Goal: Task Accomplishment & Management: Manage account settings

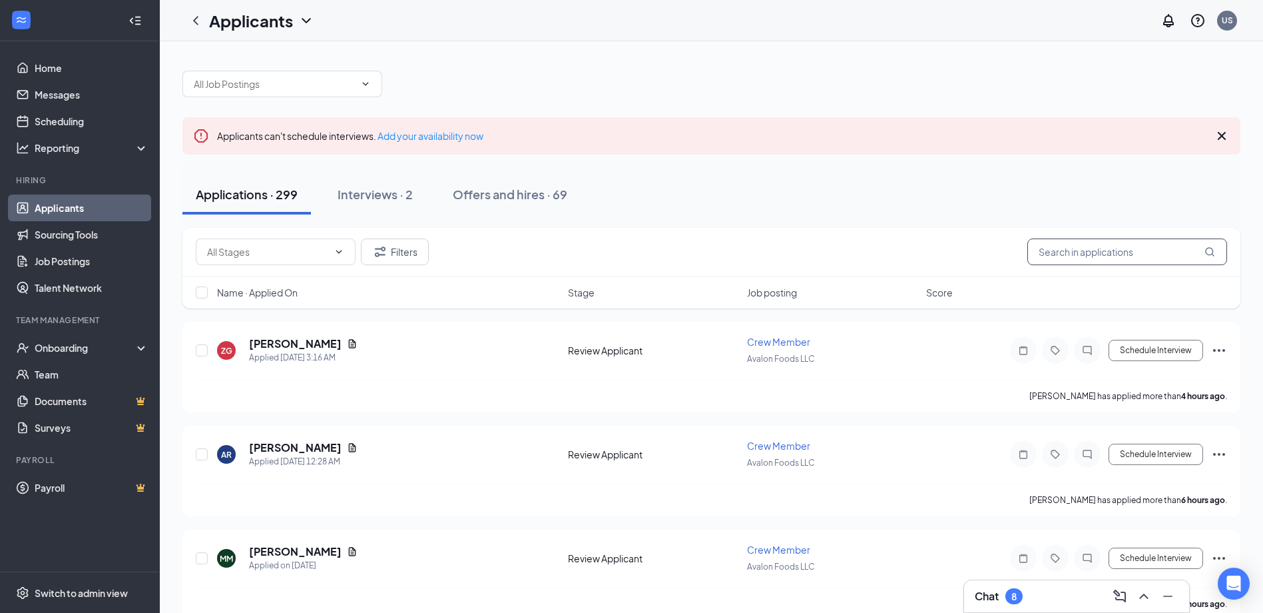
click at [1079, 256] on input "text" at bounding box center [1128, 251] width 200 height 27
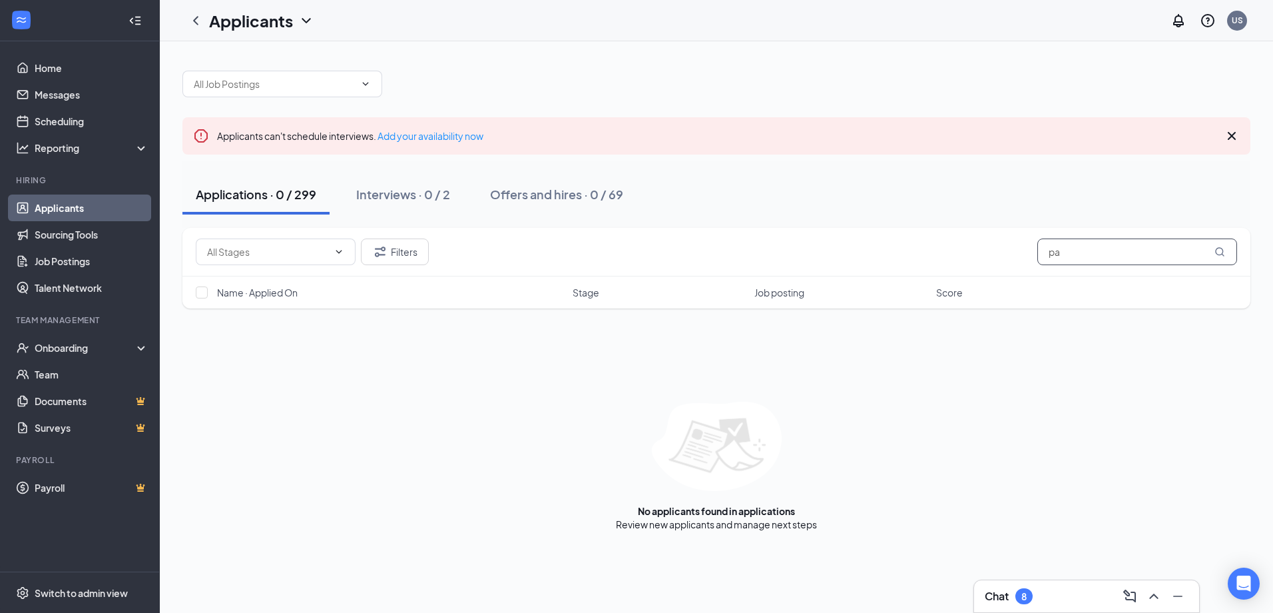
type input "p"
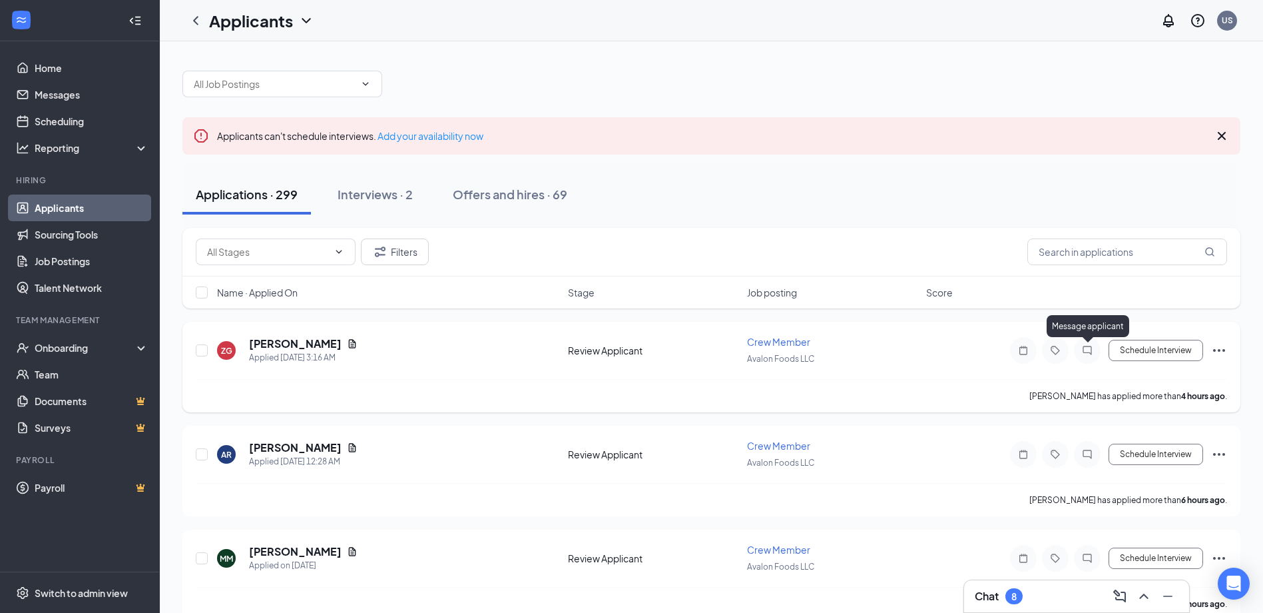
click at [1082, 347] on icon "ChatInactive" at bounding box center [1088, 350] width 16 height 11
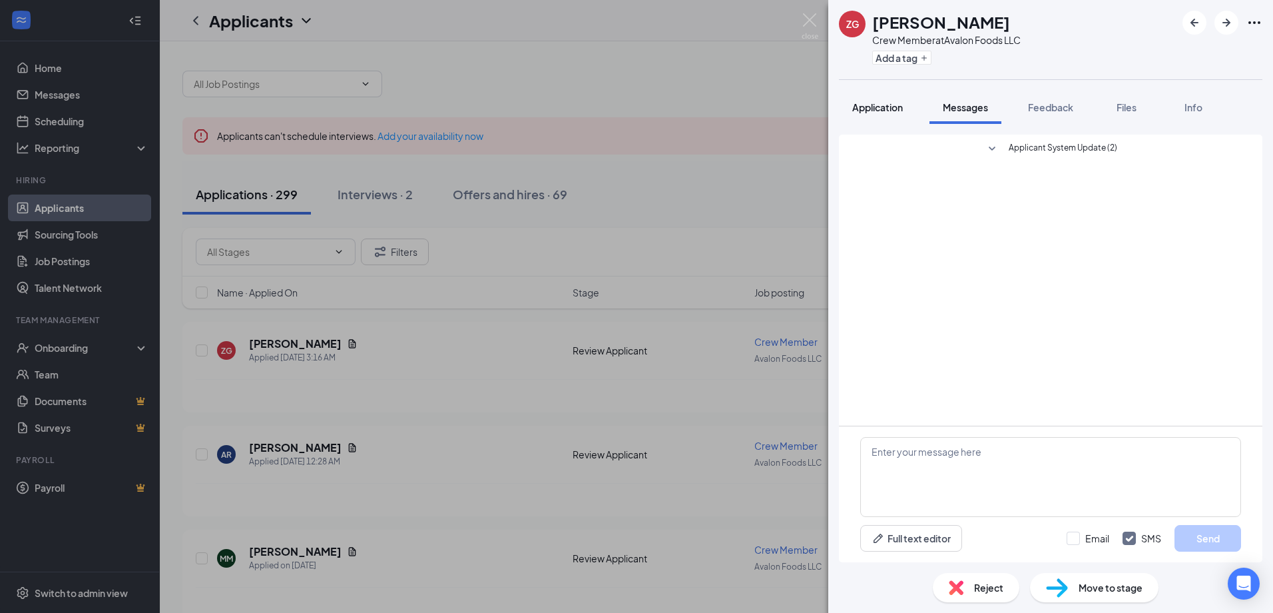
click at [870, 105] on span "Application" at bounding box center [877, 107] width 51 height 12
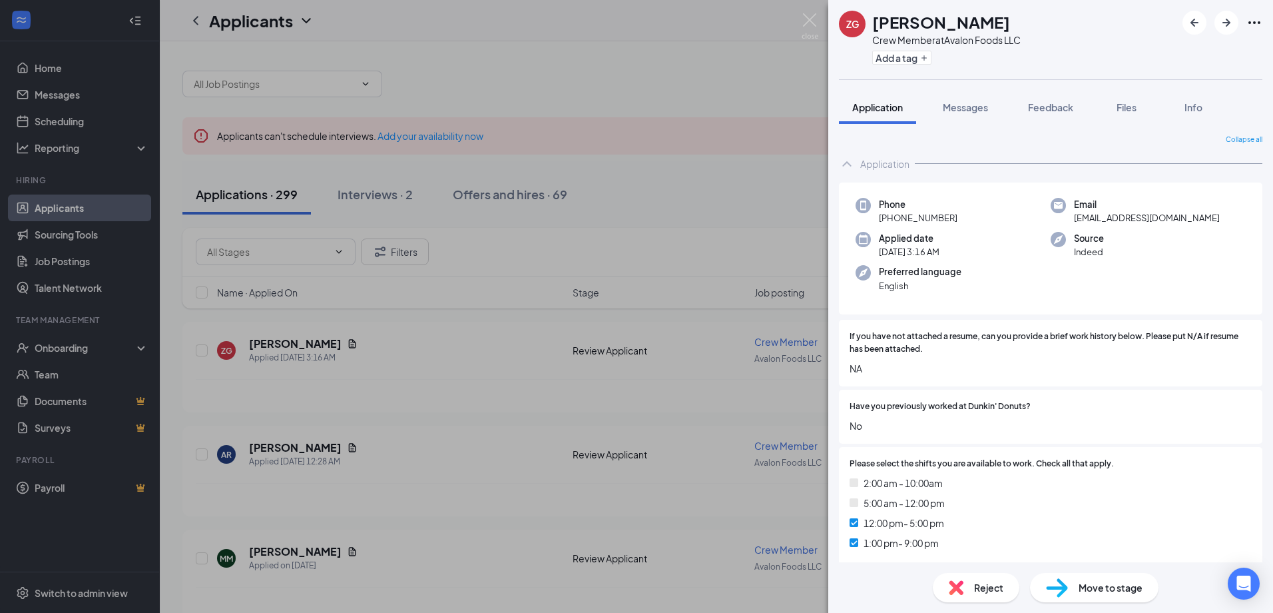
click at [756, 193] on div "ZG Ziqiao Gui Crew Member at Avalon Foods LLC Add a tag Application Messages Fe…" at bounding box center [636, 306] width 1273 height 613
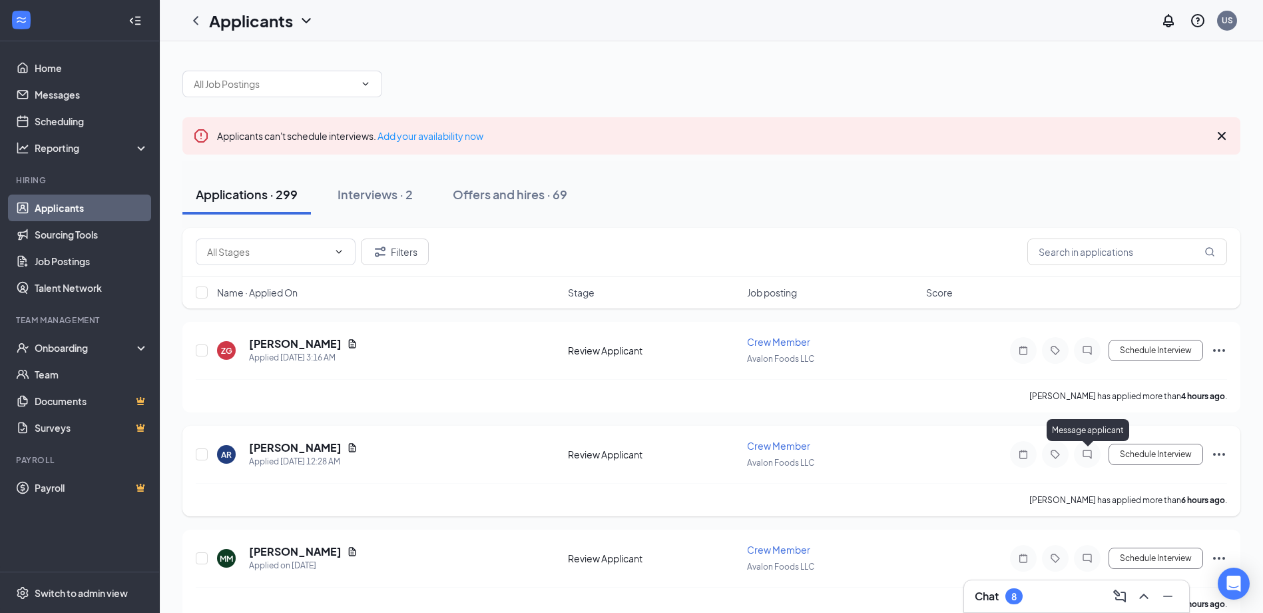
click at [1087, 455] on icon "ChatInactive" at bounding box center [1088, 454] width 16 height 11
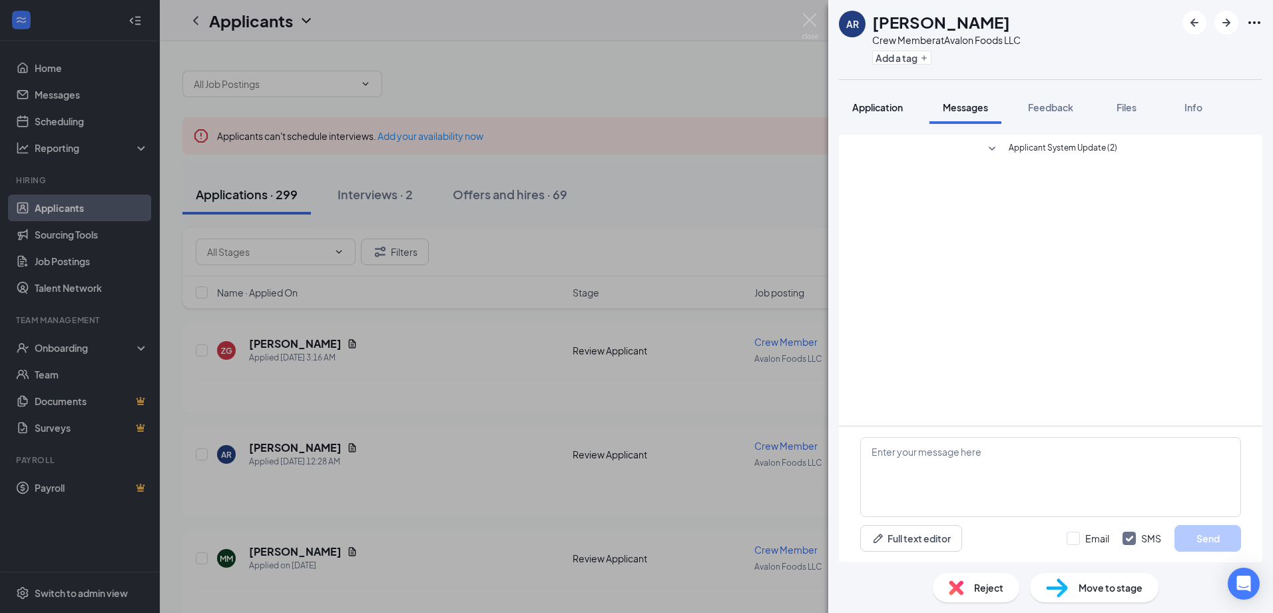
click at [872, 109] on span "Application" at bounding box center [877, 107] width 51 height 12
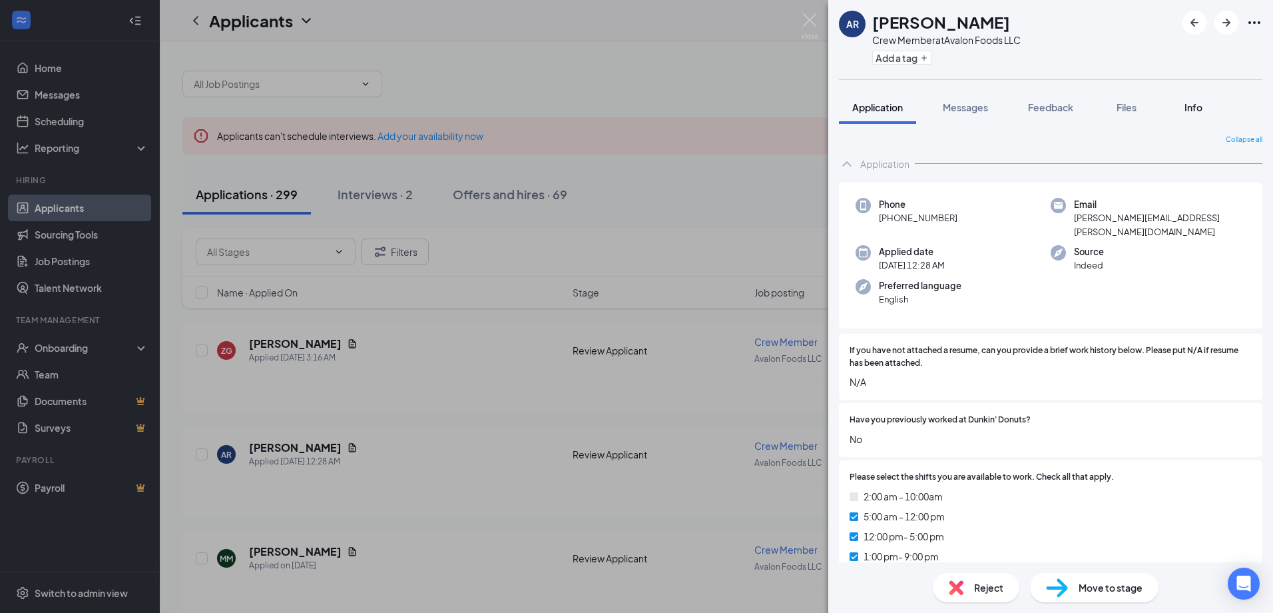
click at [1192, 111] on span "Info" at bounding box center [1194, 107] width 18 height 12
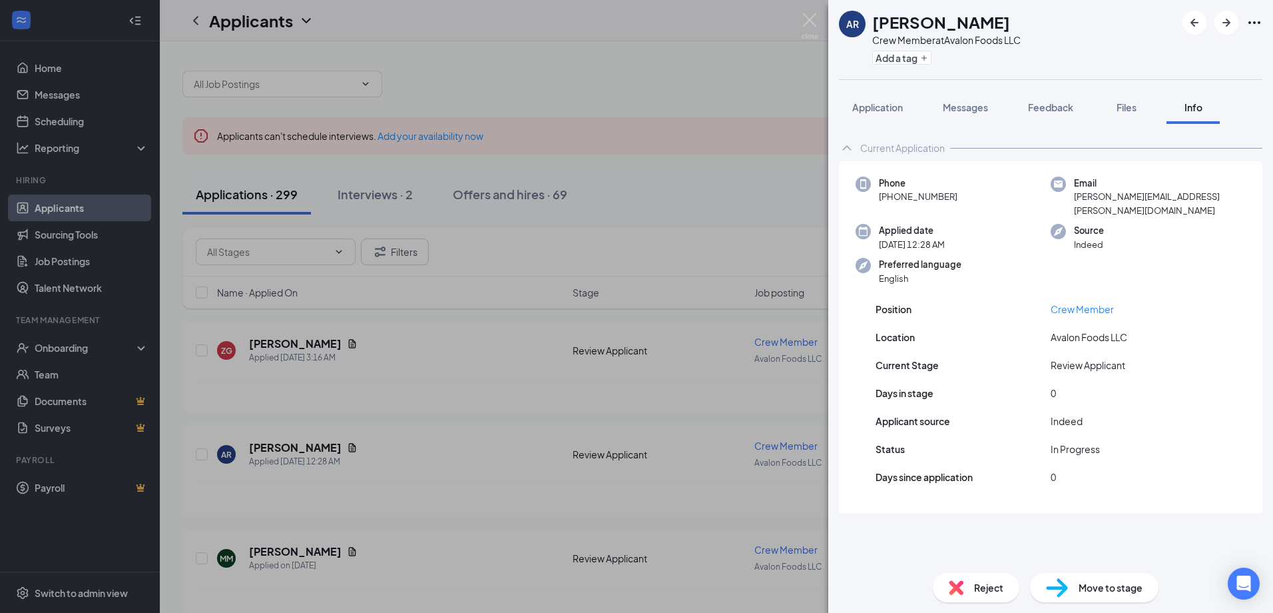
click at [1259, 24] on icon "Ellipses" at bounding box center [1255, 23] width 16 height 16
click at [1239, 380] on div "Position Crew Member Location Avalon Foods LLC Current Stage Review Applicant D…" at bounding box center [1051, 400] width 424 height 228
click at [659, 65] on div "AR [PERSON_NAME] Crew Member at Avalon Foods LLC Add a tag Application Messages…" at bounding box center [636, 306] width 1273 height 613
click at [653, 35] on div "AR [PERSON_NAME] Crew Member at Avalon Foods LLC Add a tag Application Messages…" at bounding box center [636, 306] width 1273 height 613
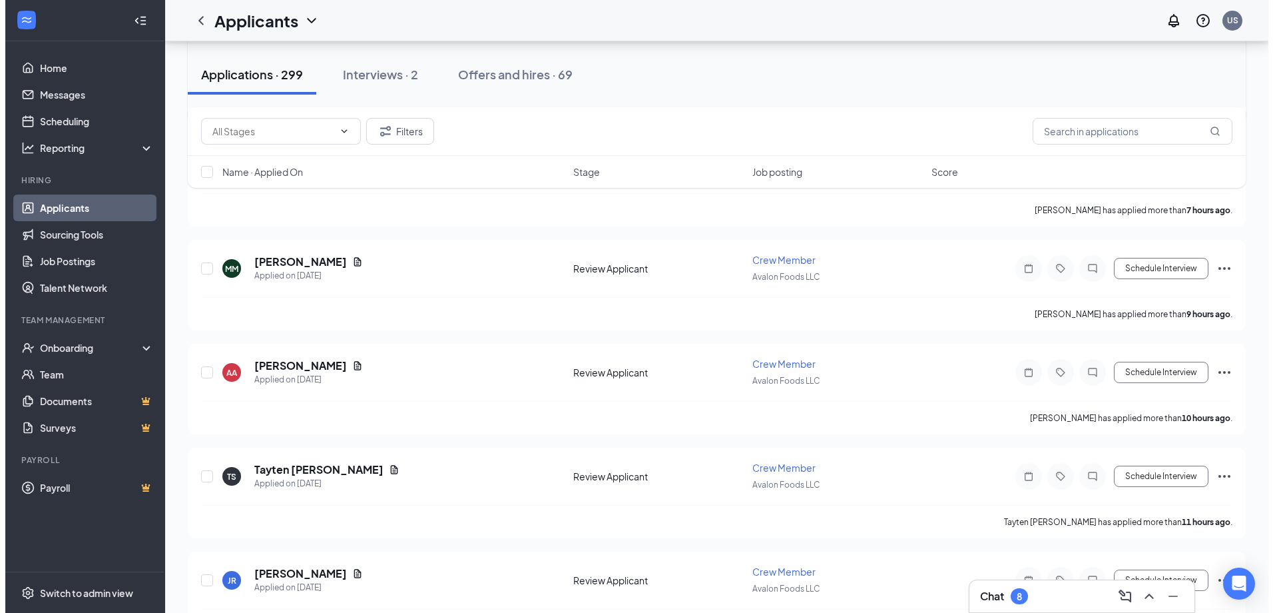
scroll to position [266, 0]
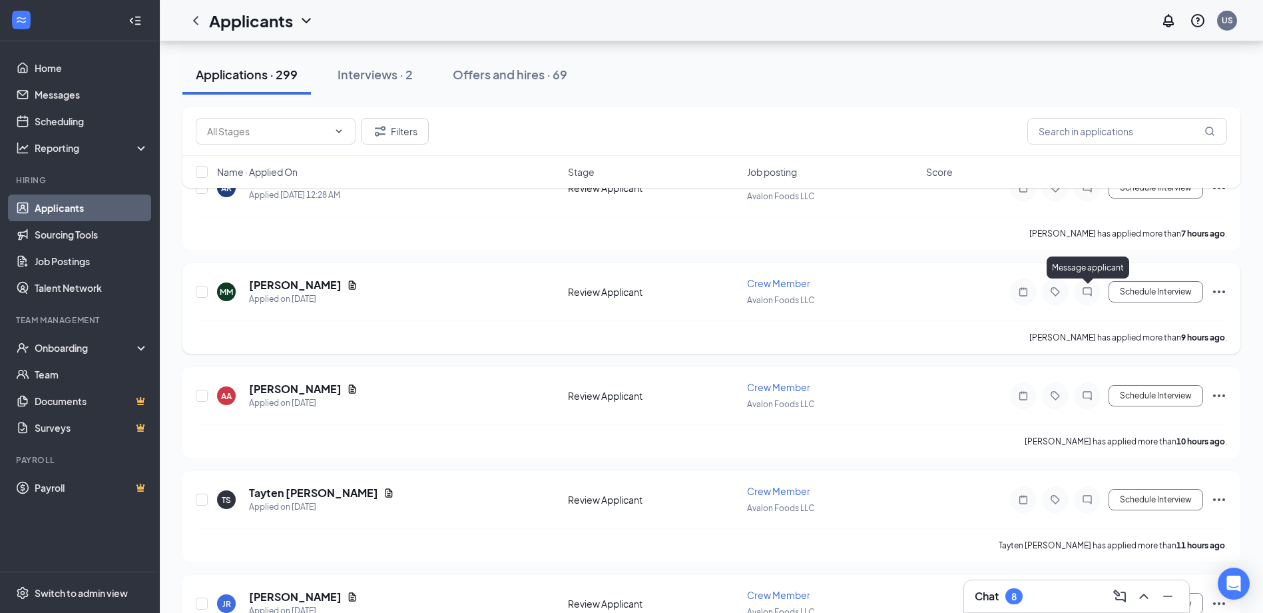
click at [1088, 292] on icon "ChatInactive" at bounding box center [1088, 291] width 16 height 11
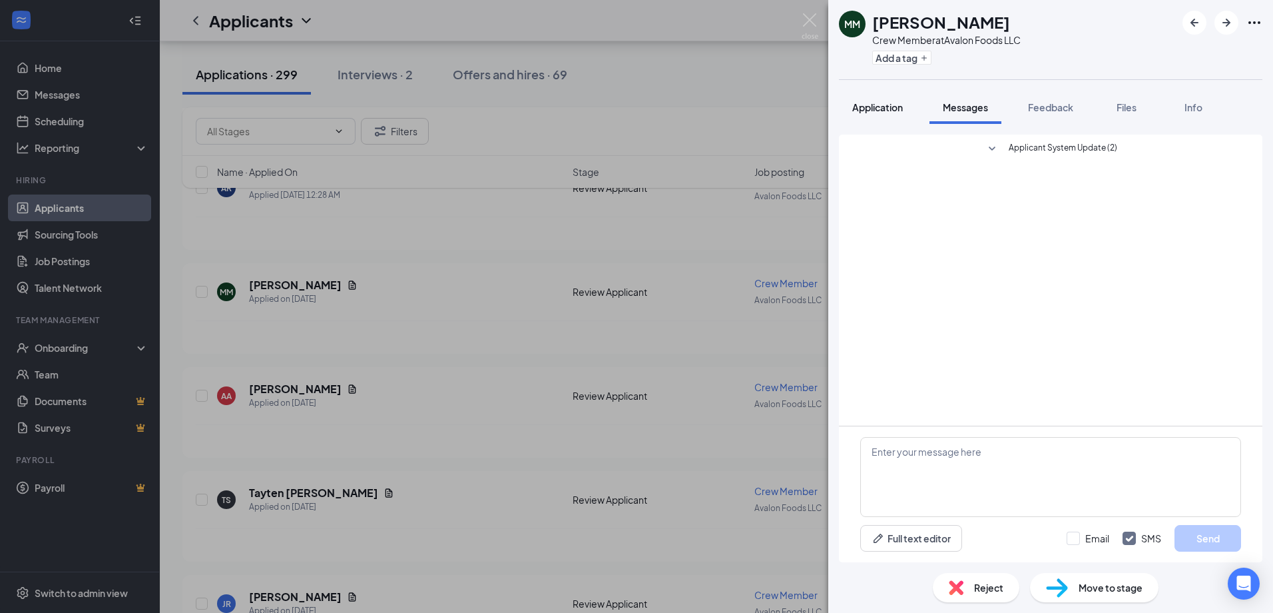
click at [878, 107] on span "Application" at bounding box center [877, 107] width 51 height 12
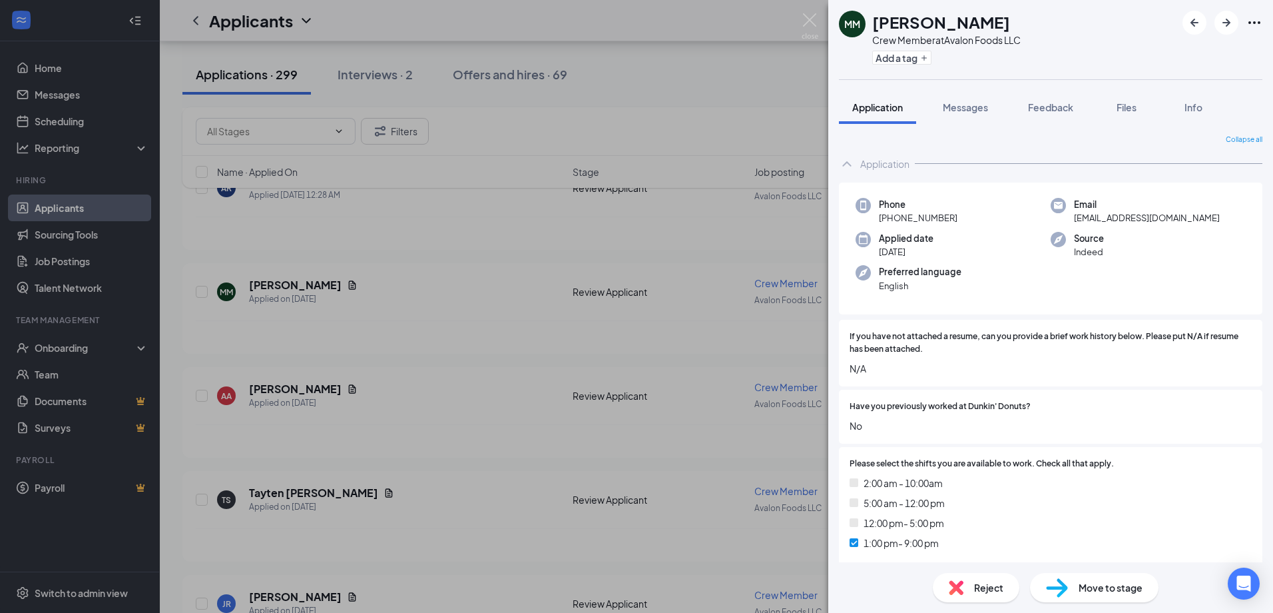
click at [753, 97] on div "MM [PERSON_NAME] Crew Member at Avalon Foods LLC Add a tag Application Messages…" at bounding box center [636, 306] width 1273 height 613
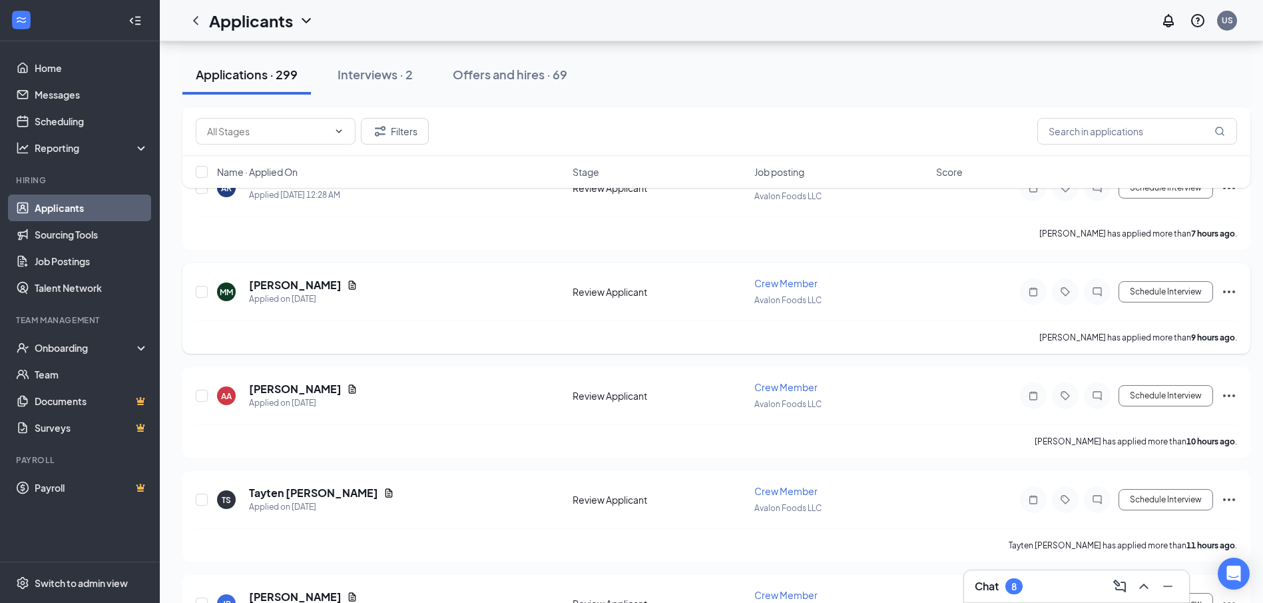
click at [1231, 294] on icon "Ellipses" at bounding box center [1229, 292] width 16 height 16
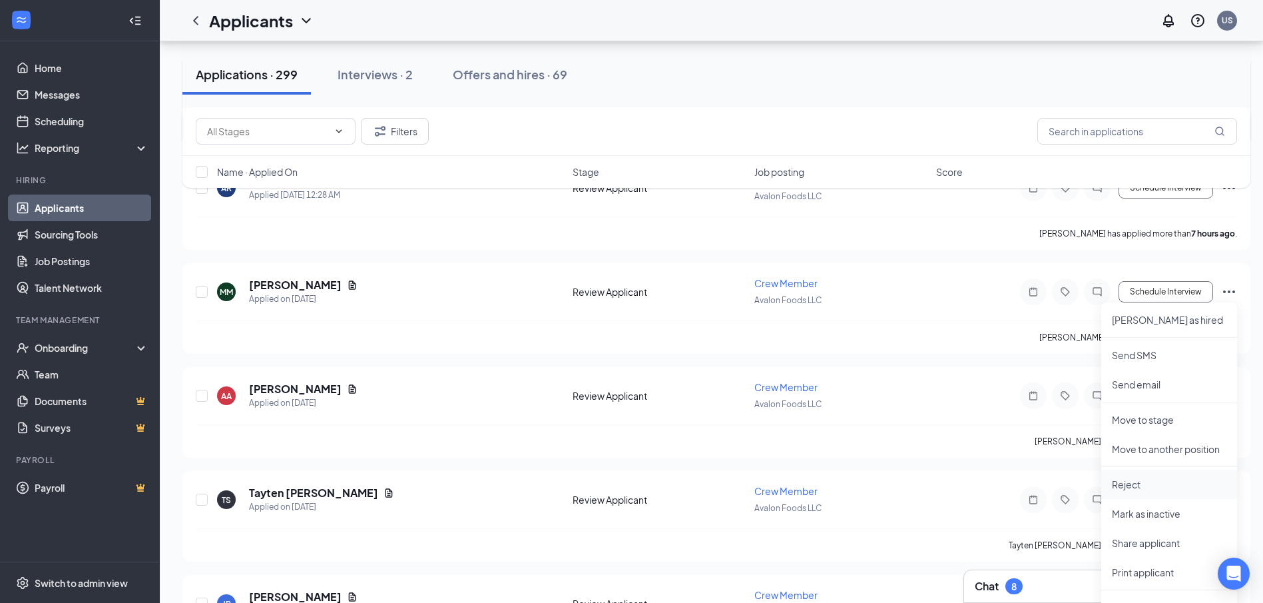
click at [1128, 492] on li "Reject" at bounding box center [1170, 484] width 136 height 29
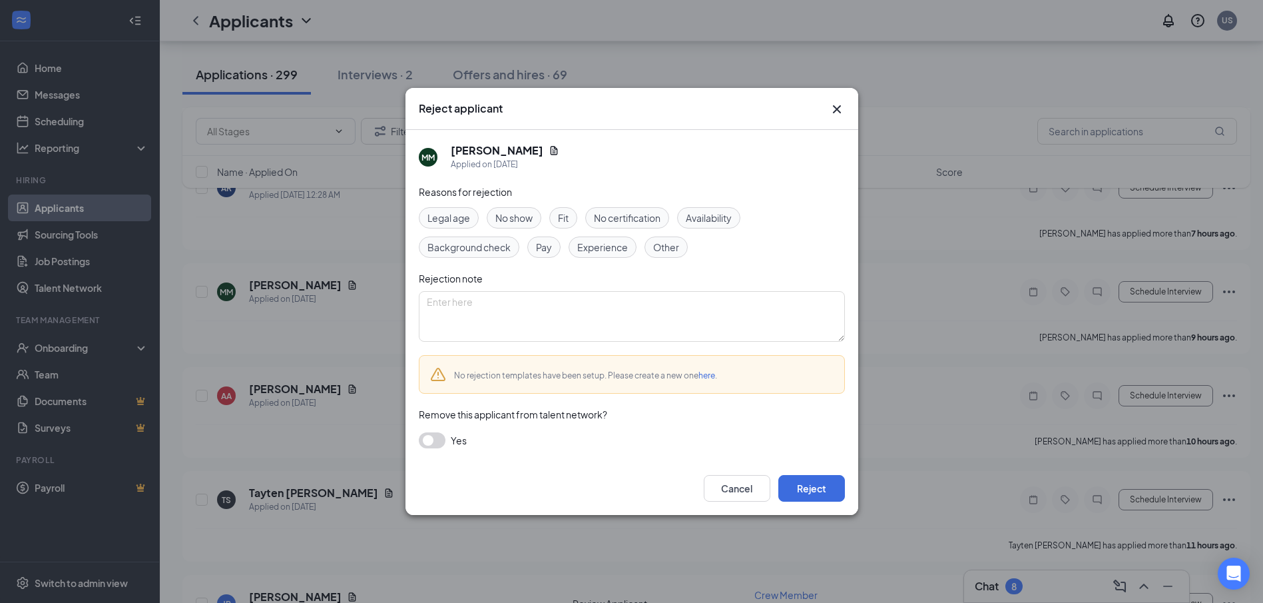
click at [721, 213] on span "Availability" at bounding box center [709, 217] width 46 height 15
click at [822, 499] on button "Reject" at bounding box center [812, 488] width 67 height 27
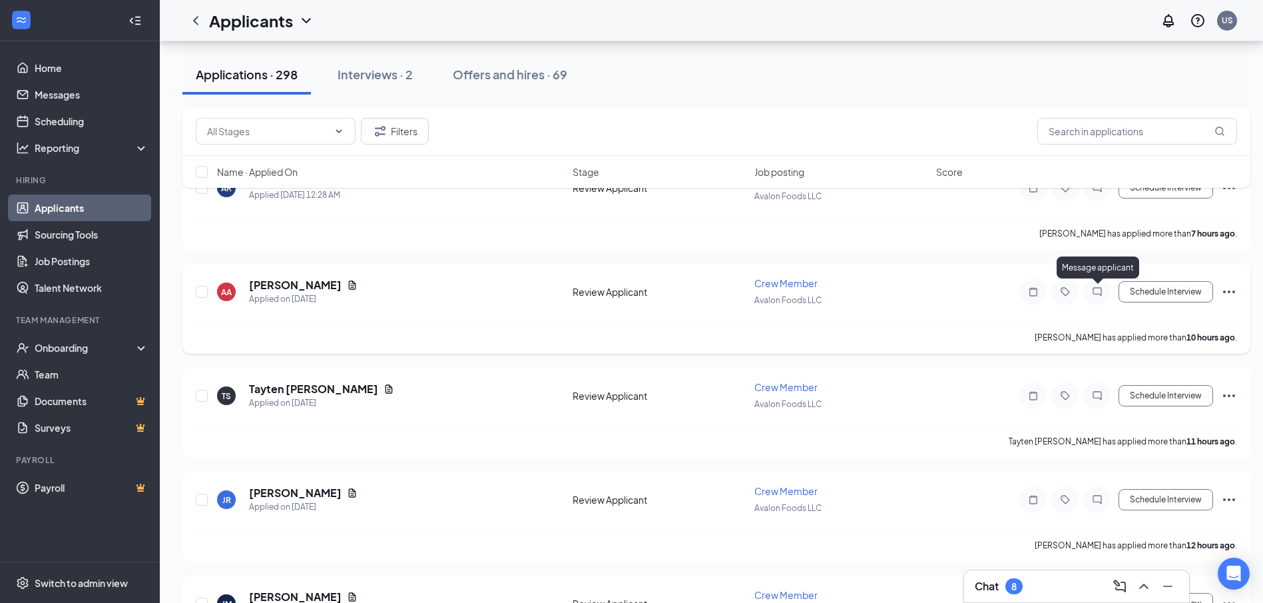
click at [1100, 292] on icon "ChatInactive" at bounding box center [1098, 291] width 16 height 11
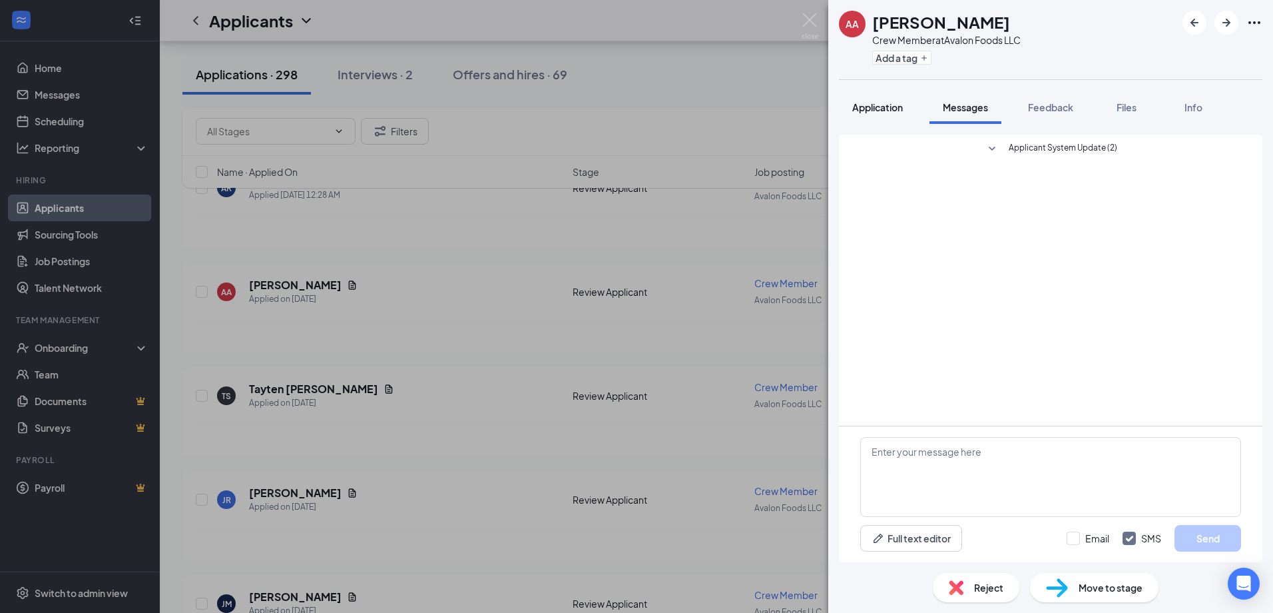
click at [877, 109] on span "Application" at bounding box center [877, 107] width 51 height 12
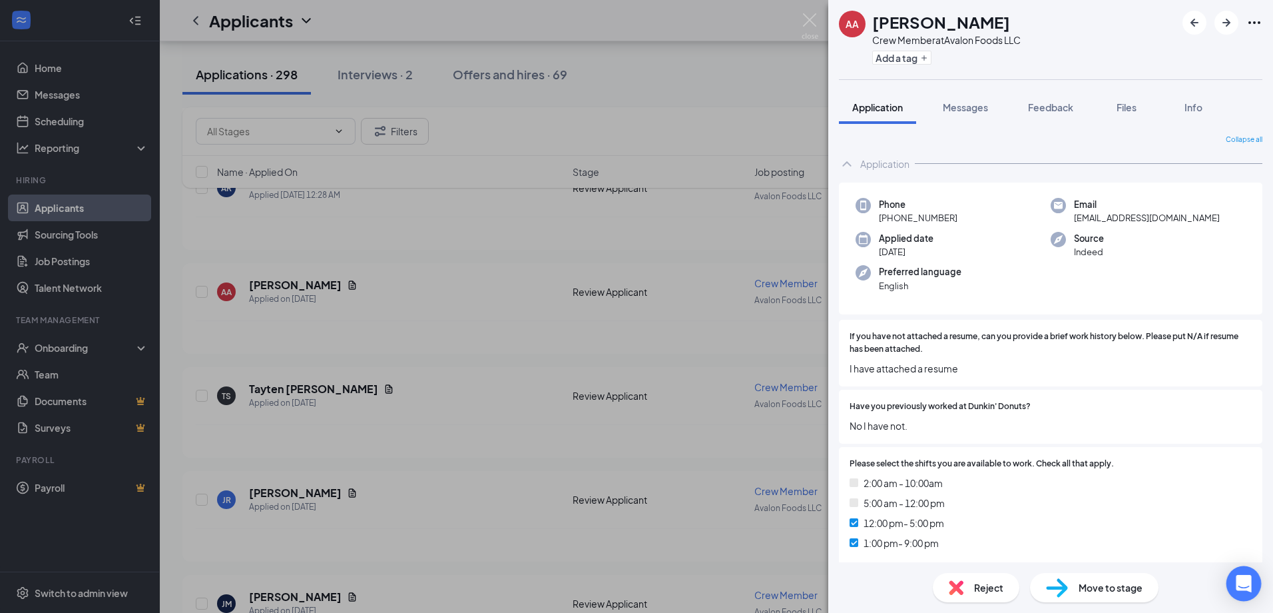
click at [1239, 587] on icon "Open Intercom Messenger" at bounding box center [1243, 583] width 17 height 17
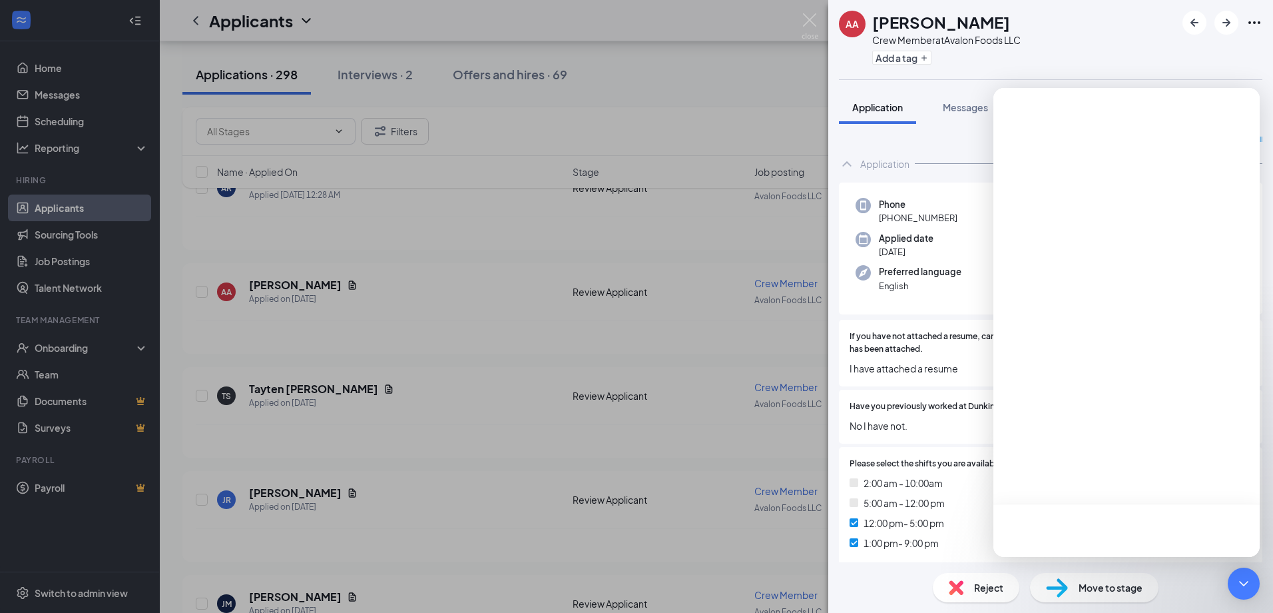
click at [911, 228] on div "Phone [PHONE_NUMBER] Email [EMAIL_ADDRESS][DOMAIN_NAME] Applied date [DATE] Sou…" at bounding box center [1051, 248] width 424 height 133
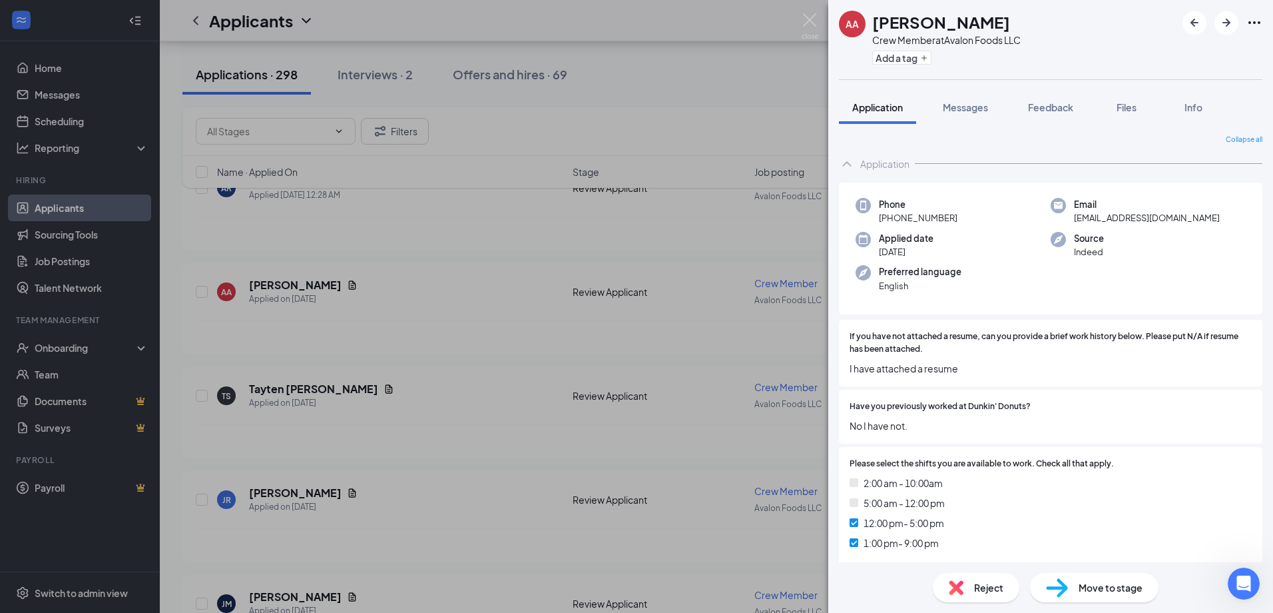
click at [509, 325] on div "AA [PERSON_NAME] Crew Member at Avalon Foods LLC Add a tag Application Messages…" at bounding box center [636, 306] width 1273 height 613
click at [807, 24] on img at bounding box center [810, 26] width 17 height 26
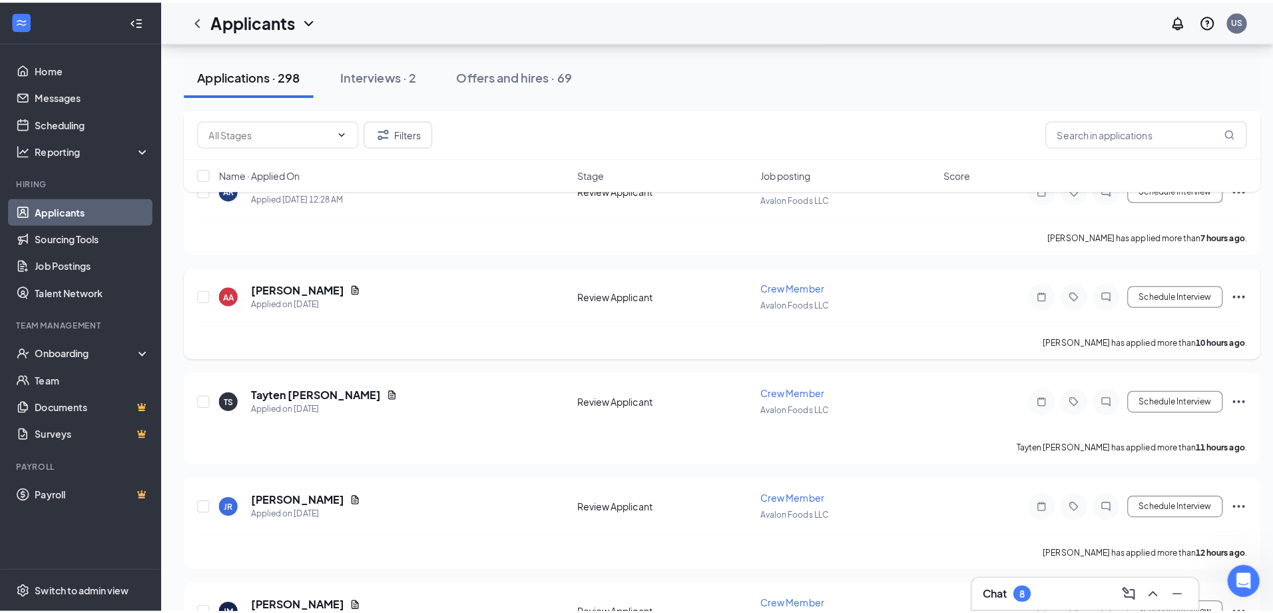
scroll to position [400, 0]
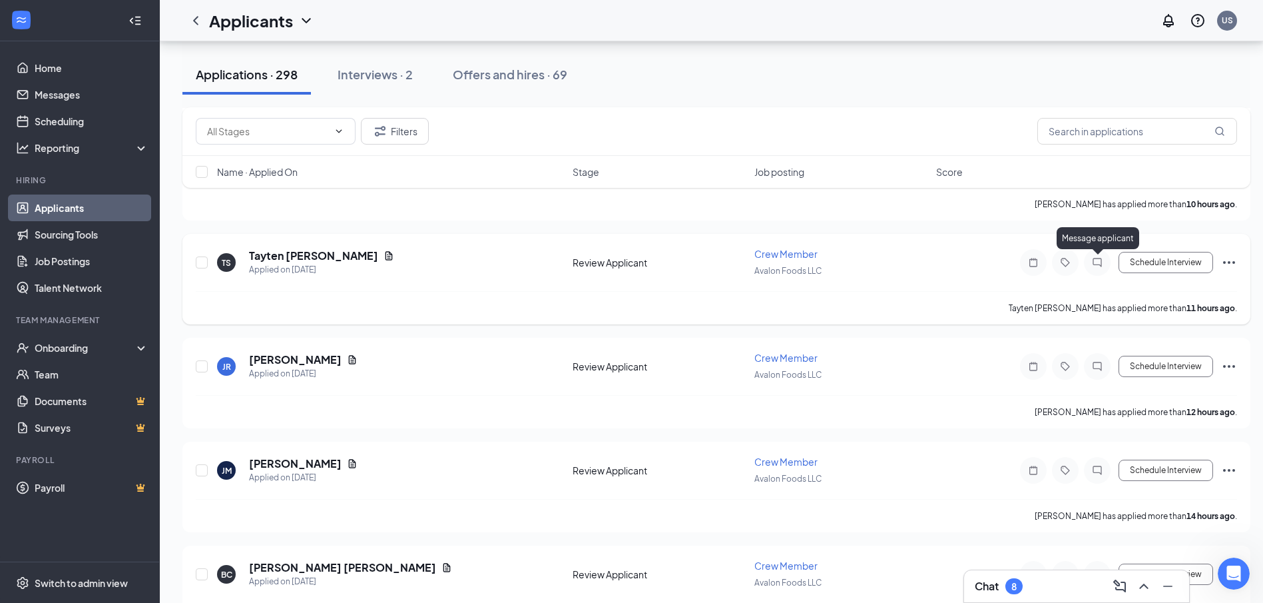
click at [1094, 265] on icon "ChatInactive" at bounding box center [1098, 262] width 16 height 11
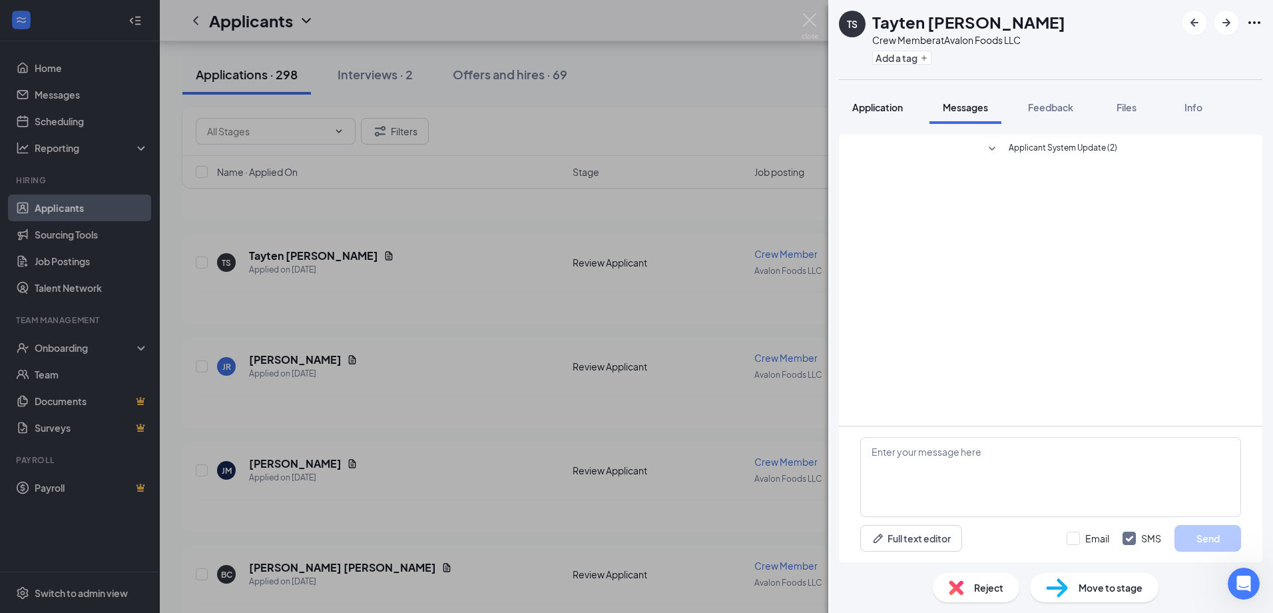
click at [884, 109] on span "Application" at bounding box center [877, 107] width 51 height 12
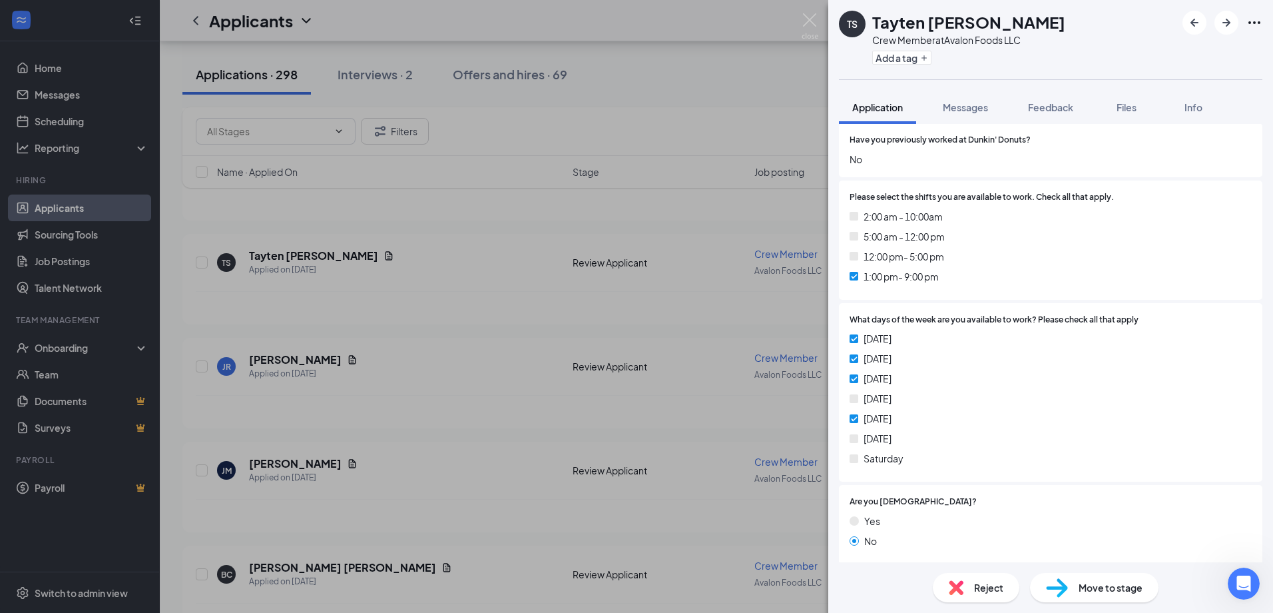
scroll to position [200, 0]
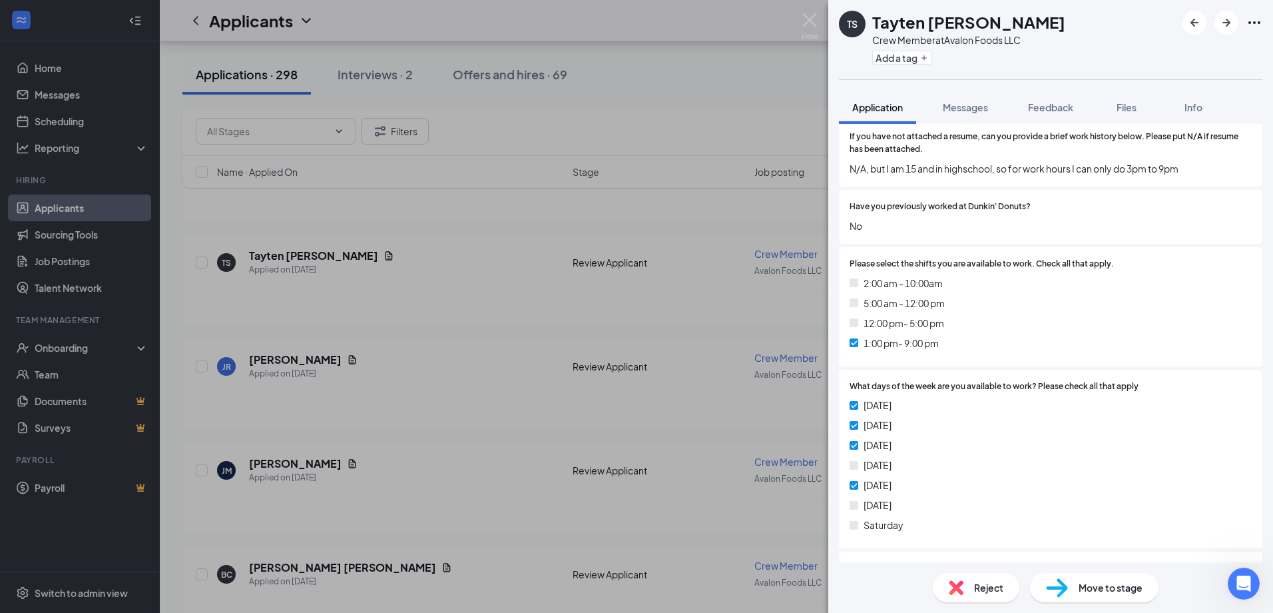
click at [361, 280] on div "TS Tayten [PERSON_NAME] Crew Member at Avalon Foods LLC Add a tag Application M…" at bounding box center [636, 306] width 1273 height 613
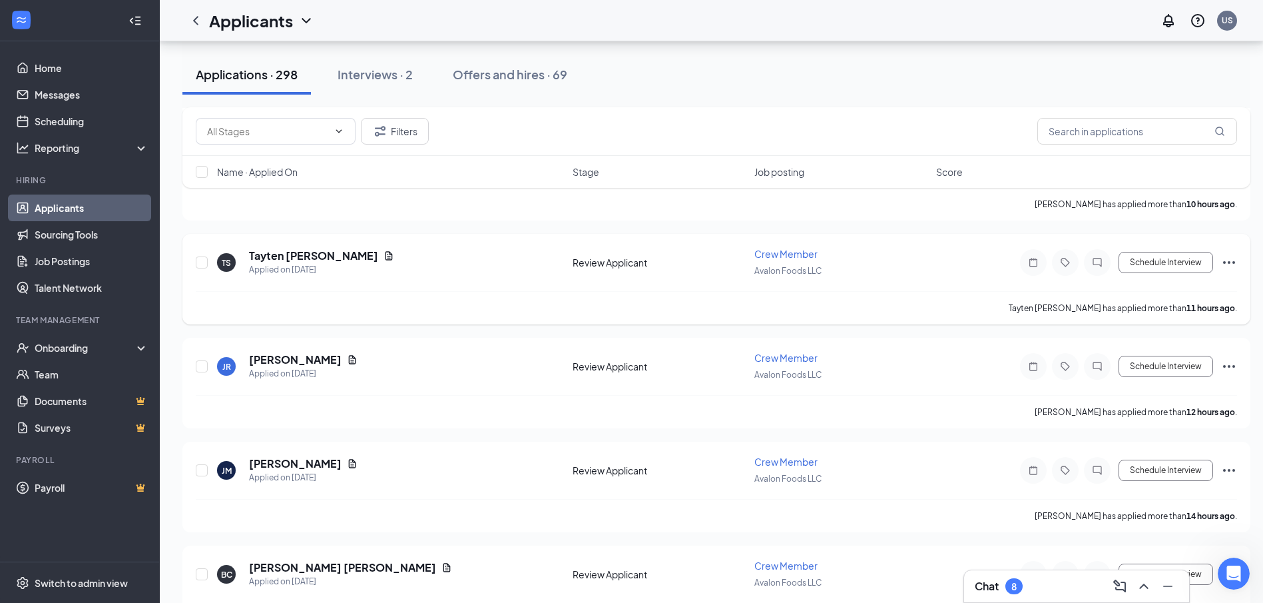
click at [1229, 263] on icon "Ellipses" at bounding box center [1229, 262] width 12 height 3
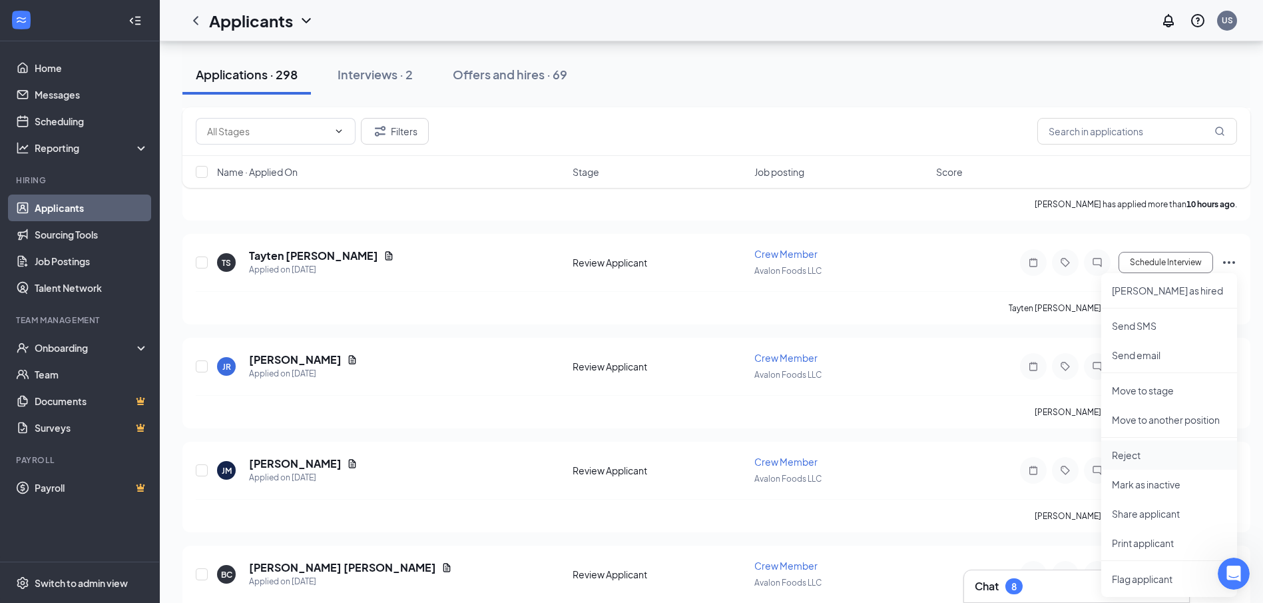
click at [1130, 456] on p "Reject" at bounding box center [1169, 454] width 115 height 13
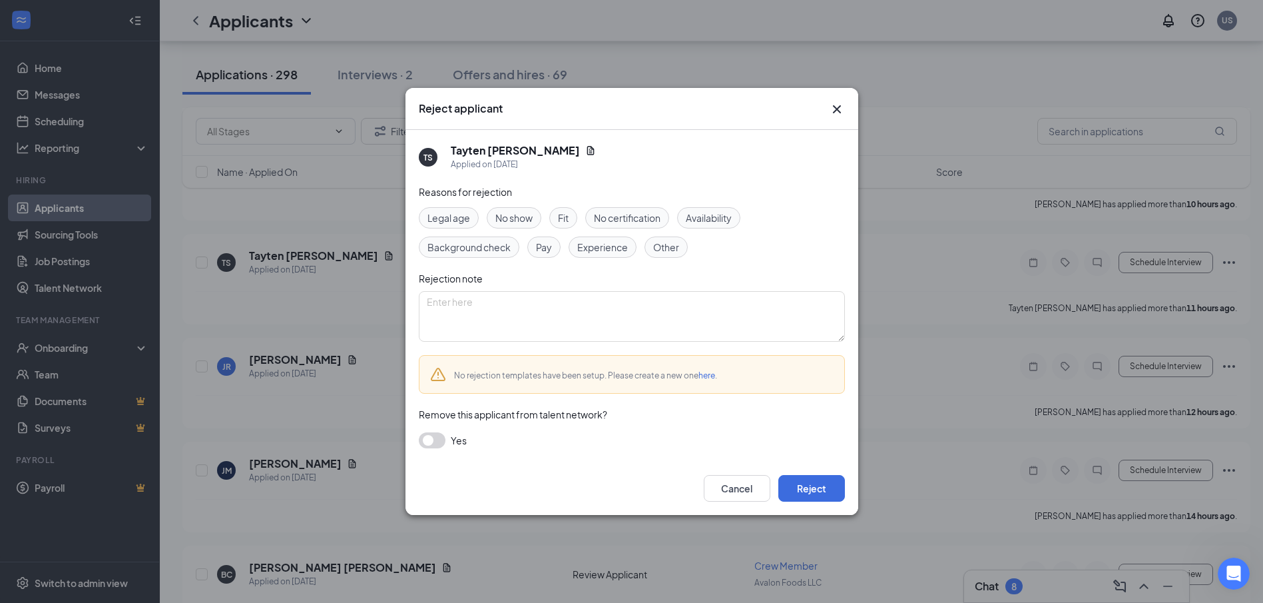
click at [714, 215] on span "Availability" at bounding box center [709, 217] width 46 height 15
click at [839, 107] on icon "Cross" at bounding box center [837, 109] width 16 height 16
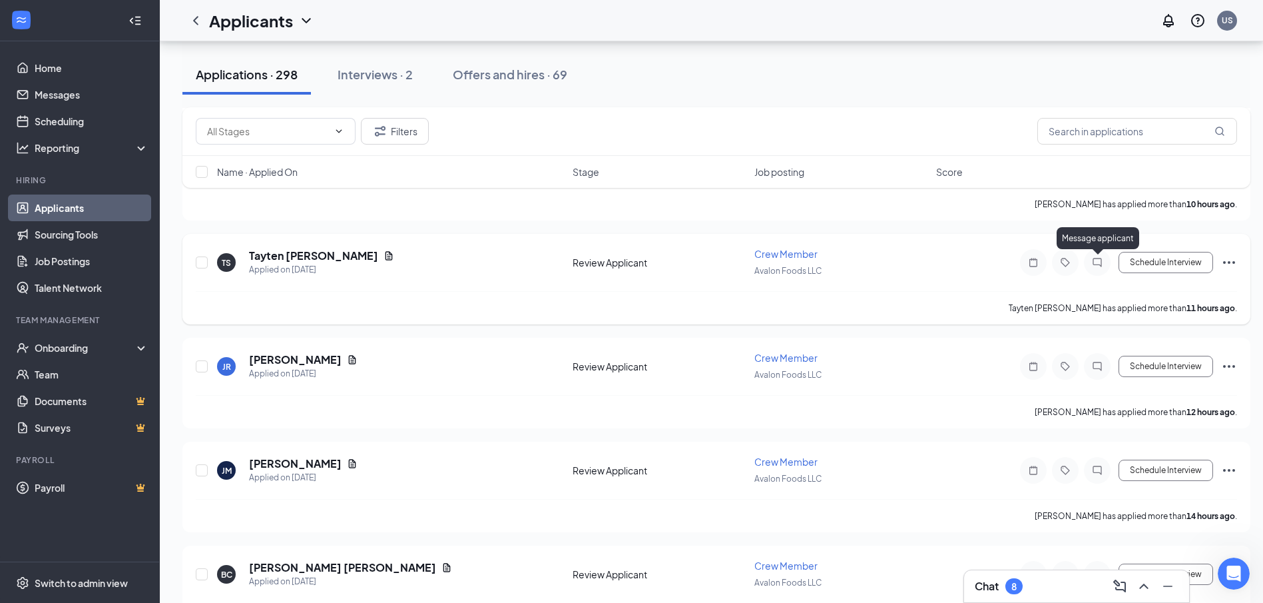
click at [1095, 265] on icon "ChatInactive" at bounding box center [1097, 262] width 9 height 9
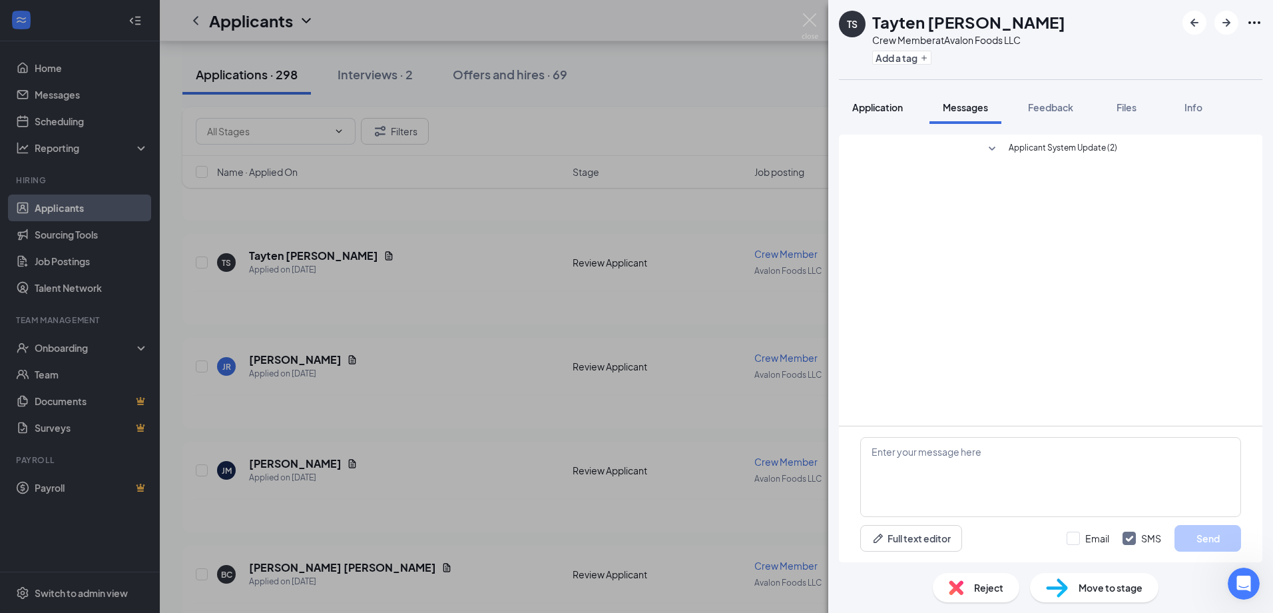
click at [874, 109] on span "Application" at bounding box center [877, 107] width 51 height 12
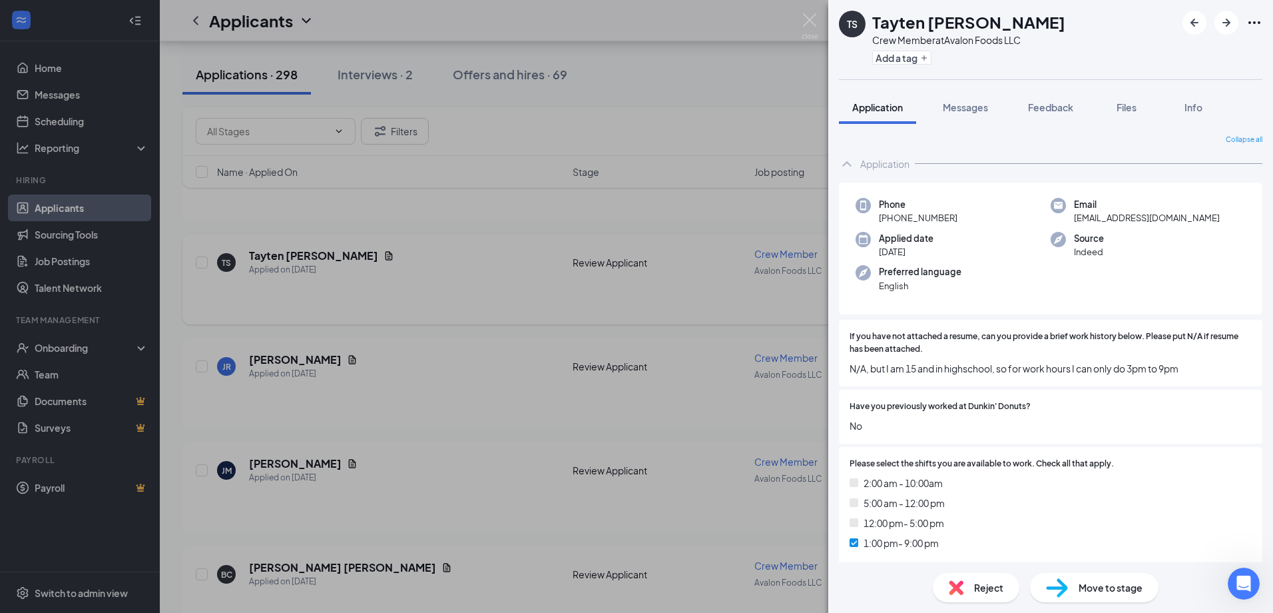
drag, startPoint x: 443, startPoint y: 283, endPoint x: 316, endPoint y: 259, distance: 128.8
click at [443, 284] on div "TS Tayten [PERSON_NAME] Crew Member at Avalon Foods LLC Add a tag Application M…" at bounding box center [636, 306] width 1273 height 613
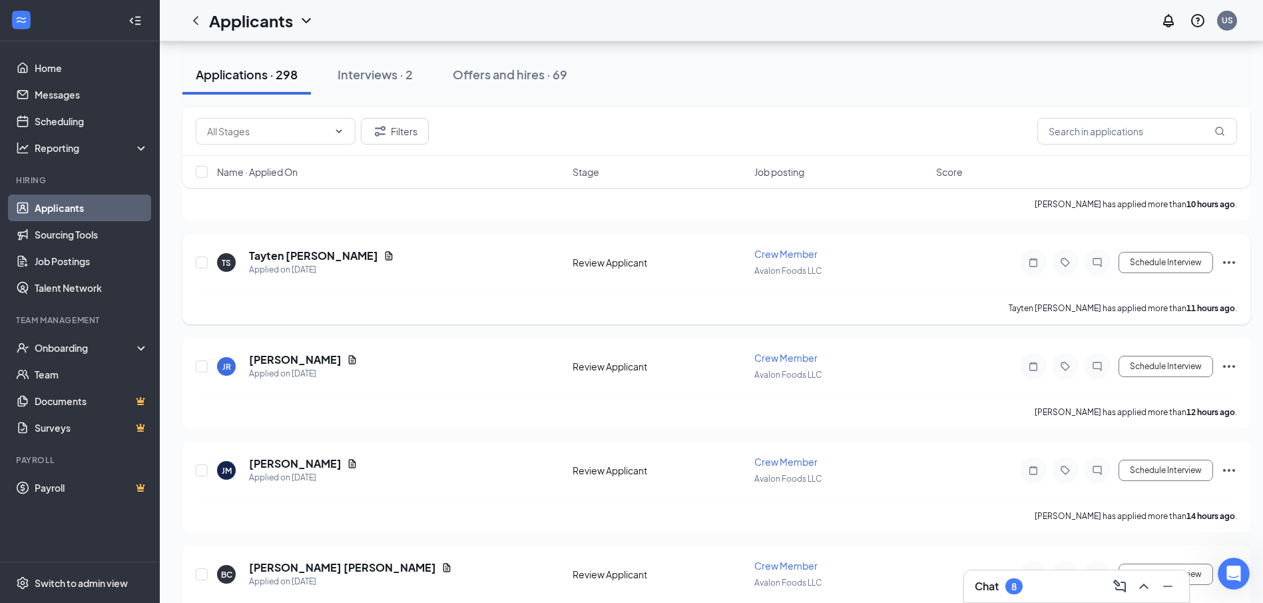
click at [1234, 260] on icon "Ellipses" at bounding box center [1229, 262] width 16 height 16
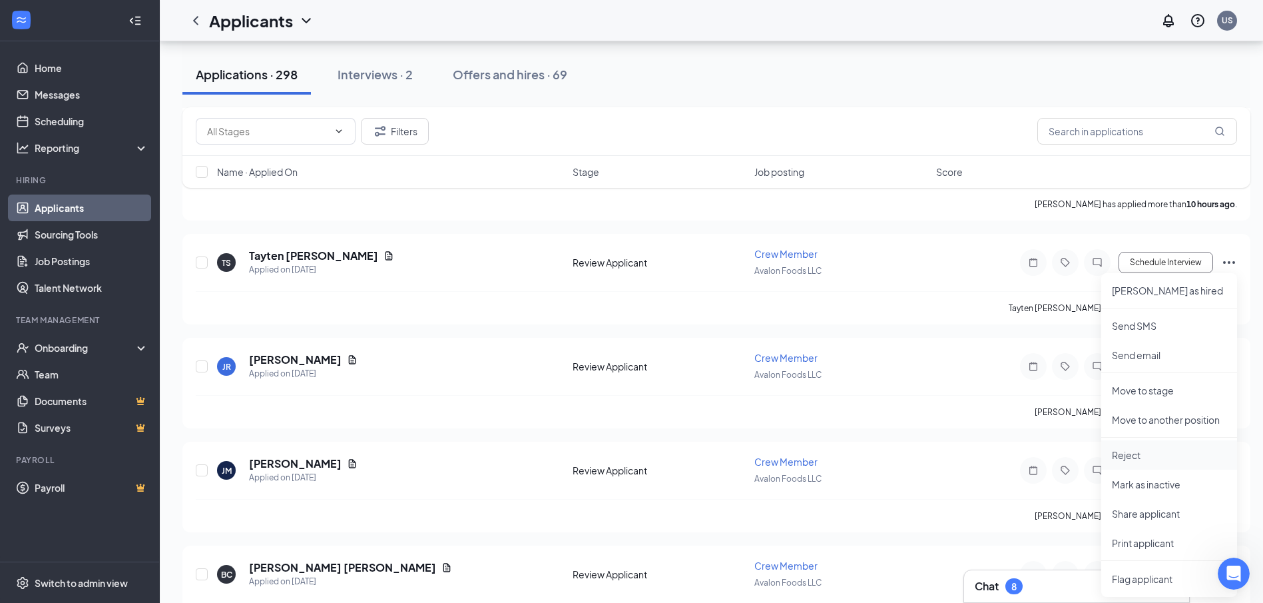
click at [1123, 457] on p "Reject" at bounding box center [1169, 454] width 115 height 13
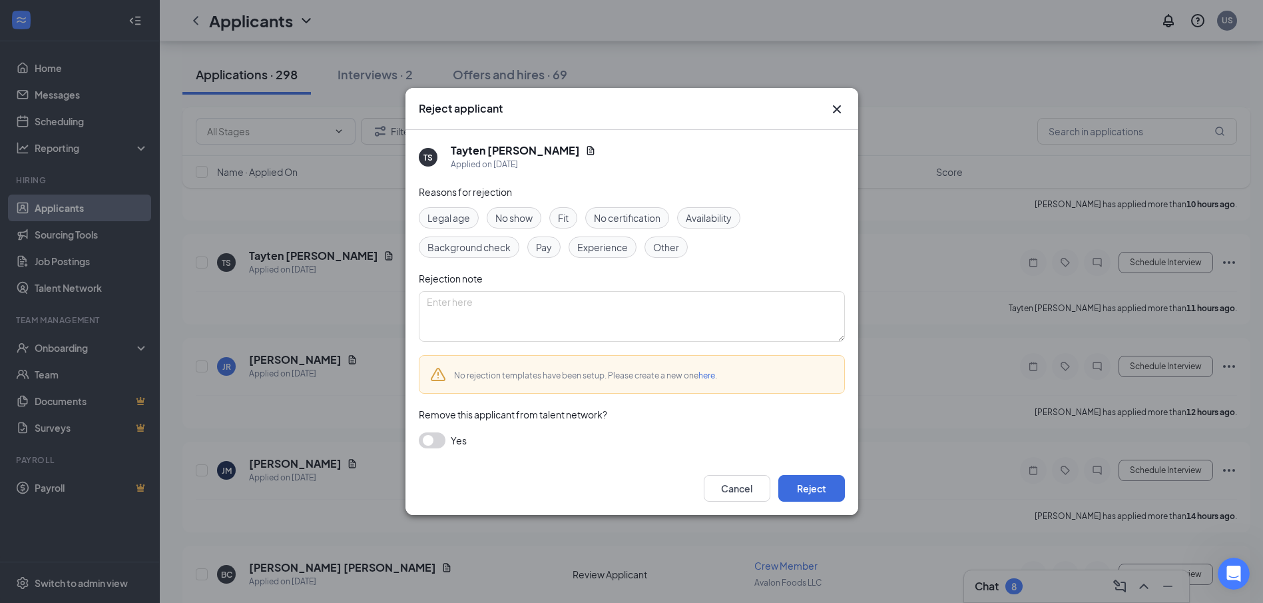
click at [717, 220] on span "Availability" at bounding box center [709, 217] width 46 height 15
click at [818, 489] on button "Reject" at bounding box center [812, 488] width 67 height 27
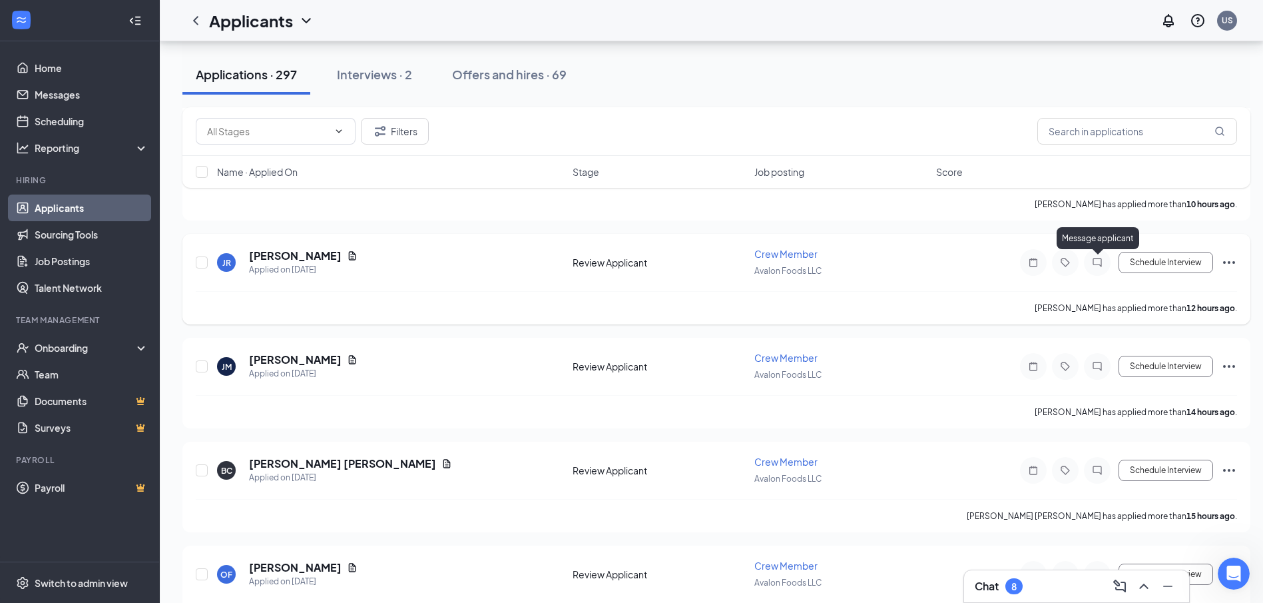
click at [1098, 265] on icon "ChatInactive" at bounding box center [1097, 262] width 9 height 9
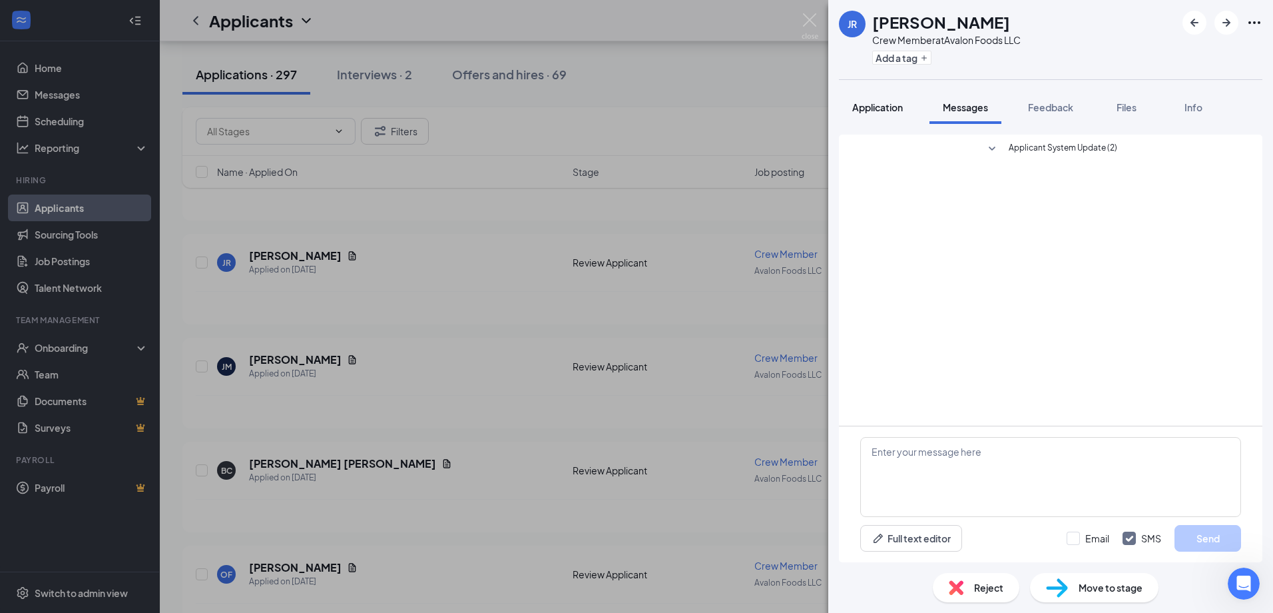
click at [886, 104] on span "Application" at bounding box center [877, 107] width 51 height 12
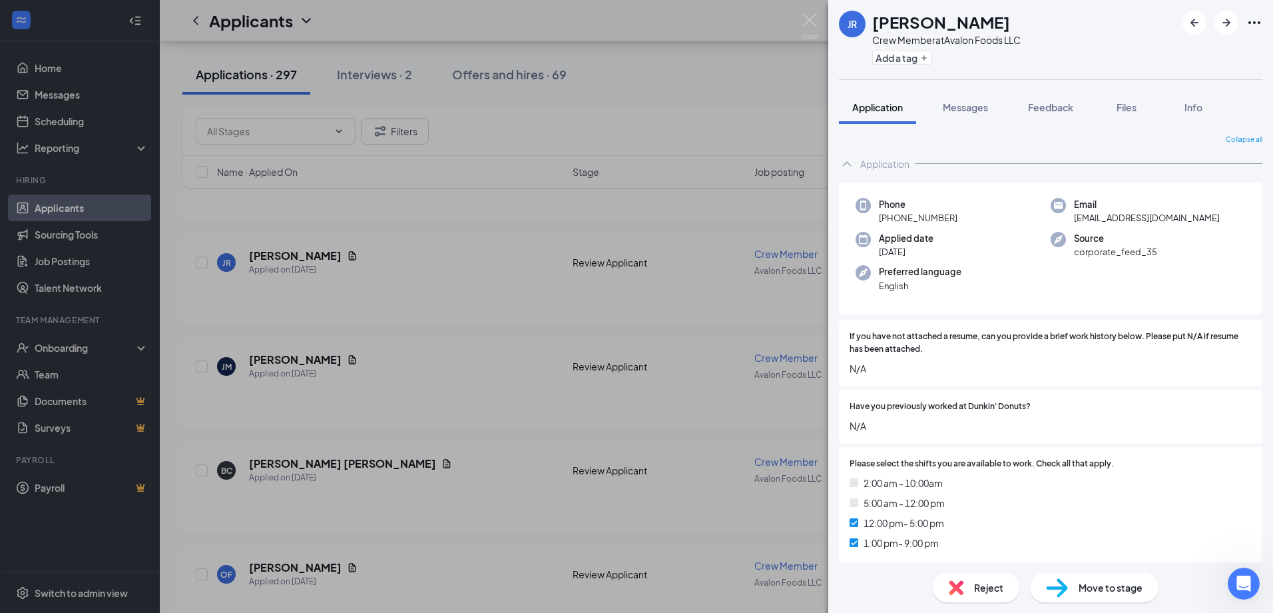
click at [545, 374] on div "JR [PERSON_NAME] Crew Member at Avalon Foods LLC Add a tag Application Messages…" at bounding box center [636, 306] width 1273 height 613
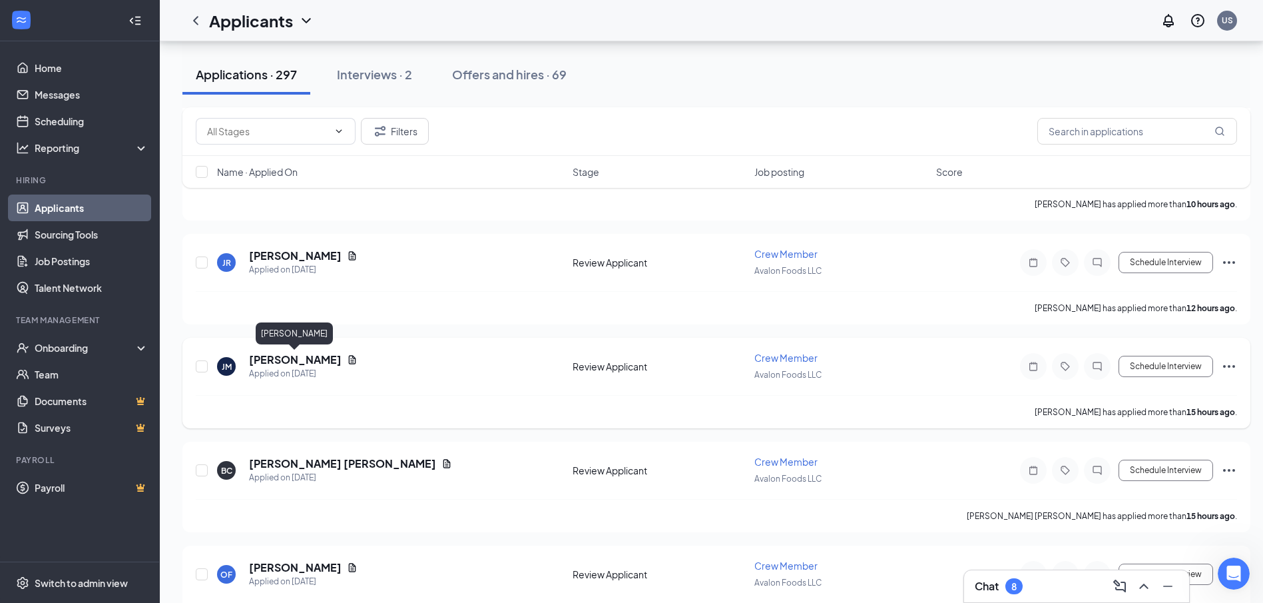
click at [273, 360] on h5 "[PERSON_NAME]" at bounding box center [295, 359] width 93 height 15
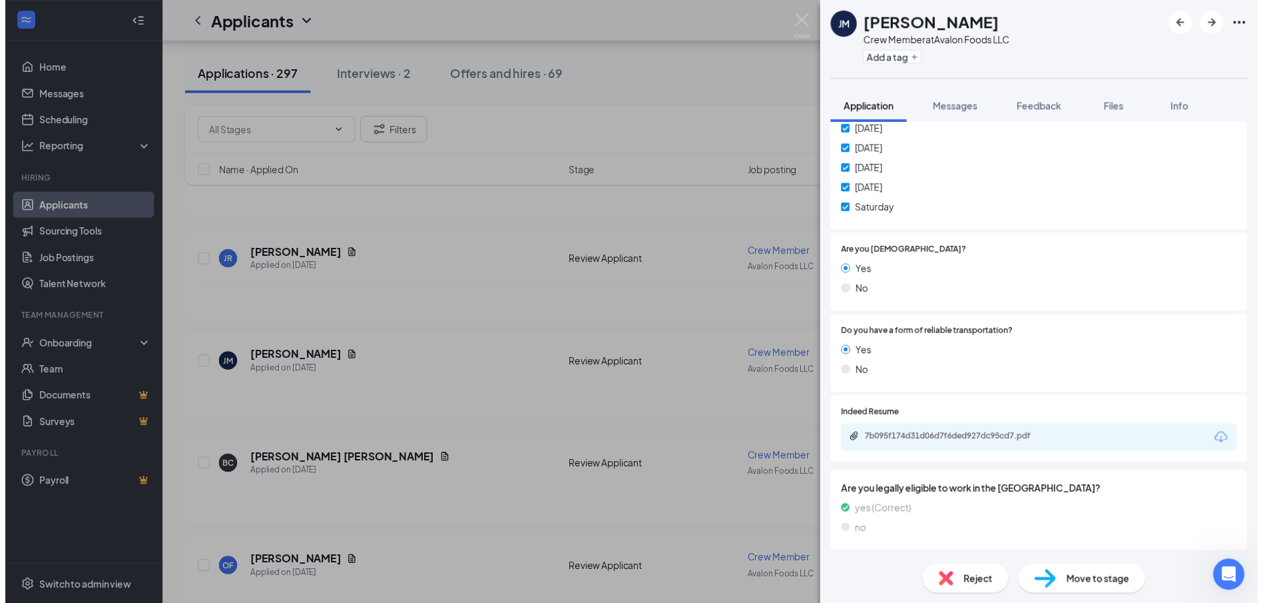
scroll to position [509, 0]
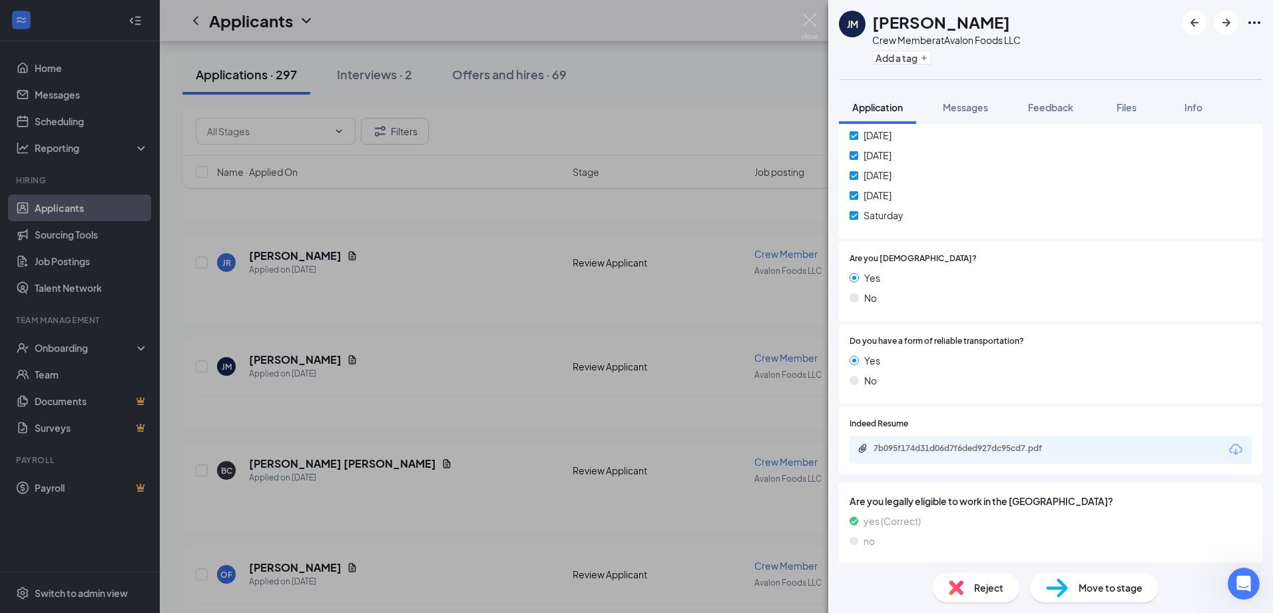
click at [444, 312] on div "[PERSON_NAME] Crew Member at Avalon Foods LLC Add a tag Application Messages Fe…" at bounding box center [636, 306] width 1273 height 613
click at [657, 143] on div "[PERSON_NAME] Crew Member at Avalon Foods LLC Add a tag Application Messages Fe…" at bounding box center [636, 306] width 1273 height 613
click at [815, 15] on div "Applicants US" at bounding box center [717, 20] width 1114 height 41
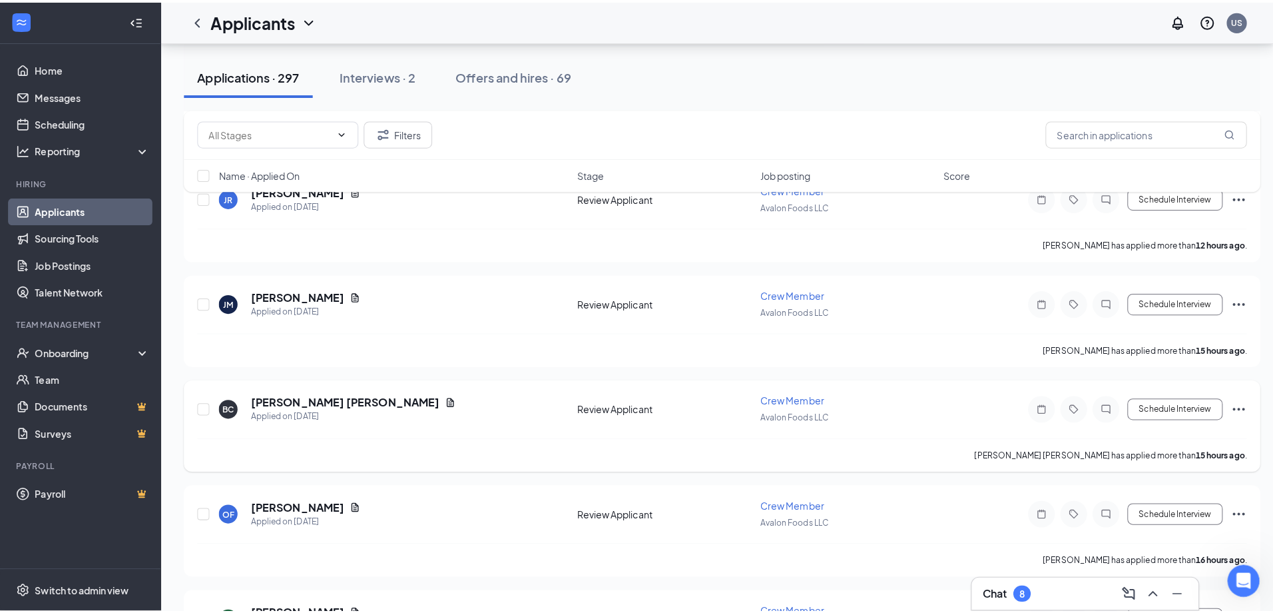
scroll to position [599, 0]
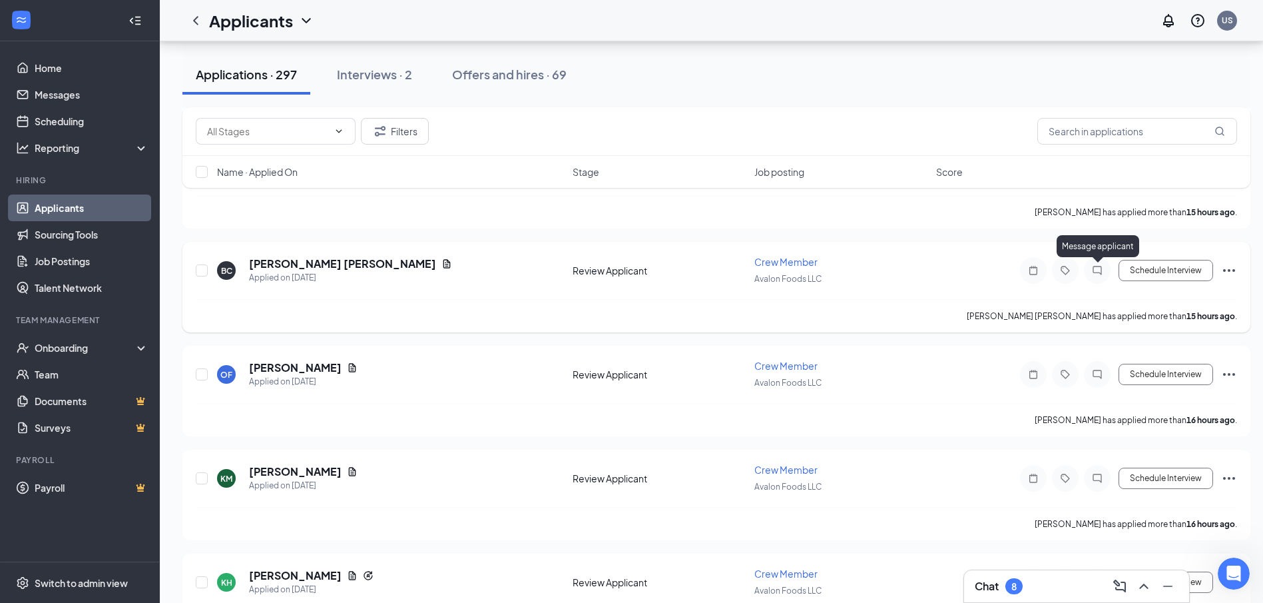
click at [1098, 273] on icon "ChatInactive" at bounding box center [1097, 270] width 9 height 9
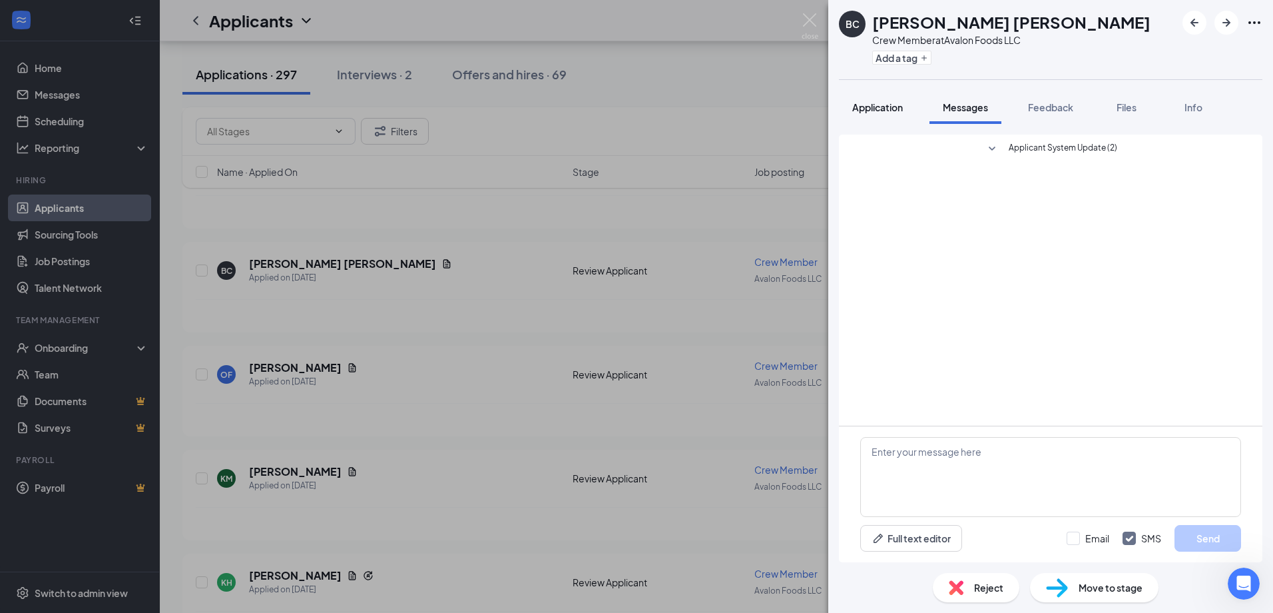
click at [864, 111] on span "Application" at bounding box center [877, 107] width 51 height 12
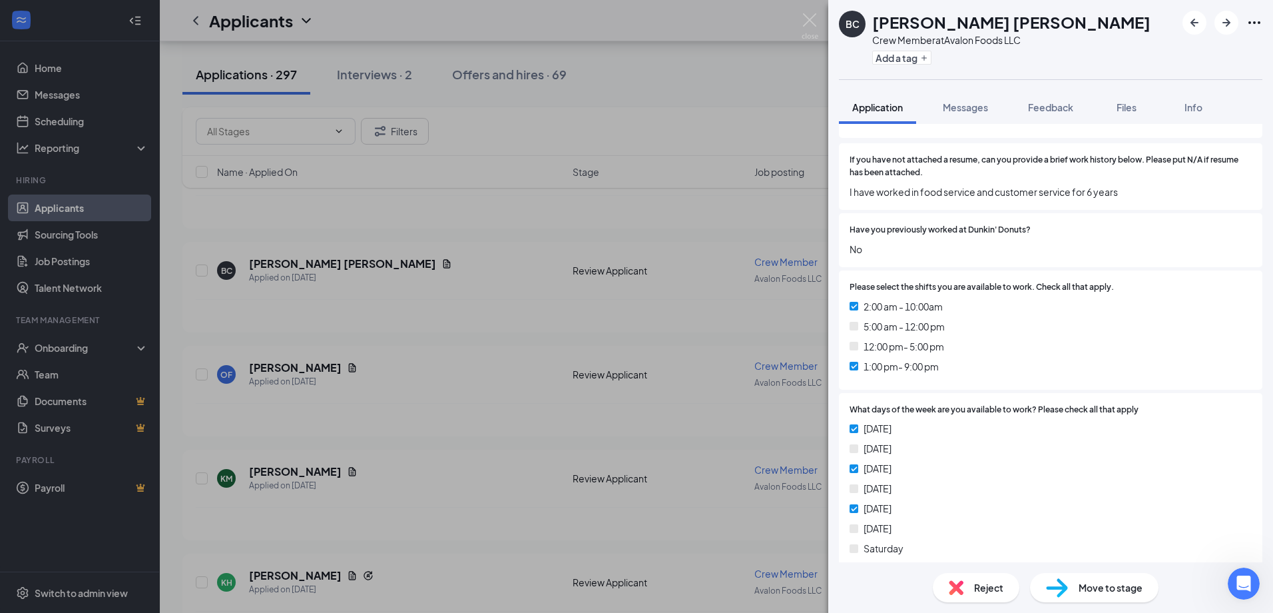
scroll to position [200, 0]
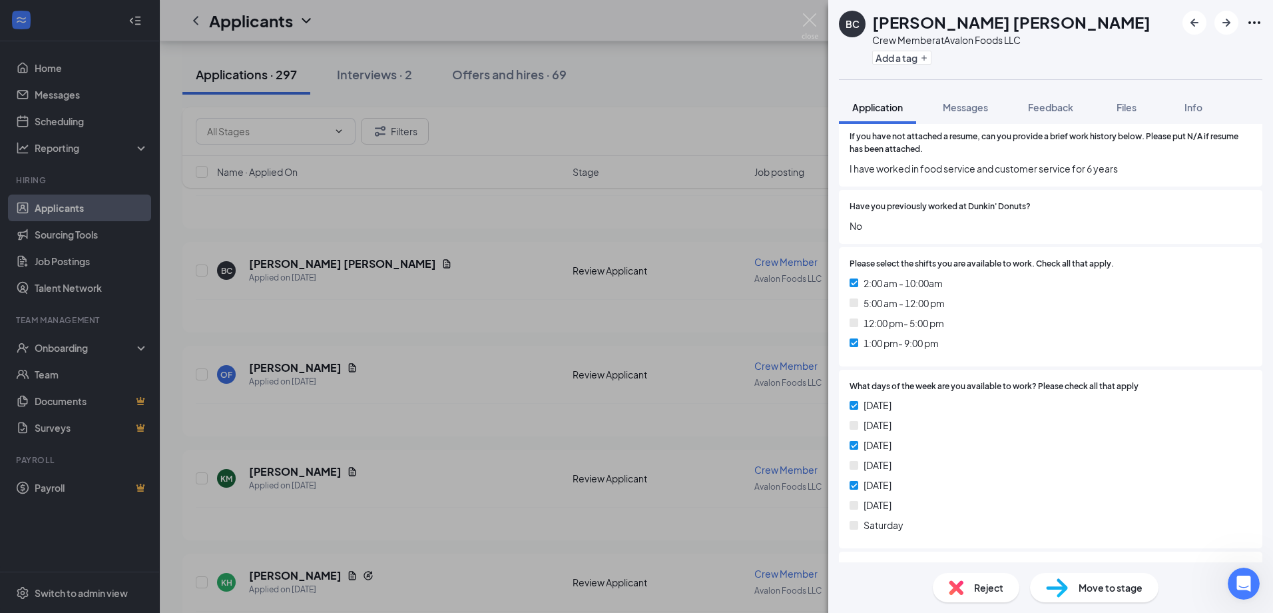
click at [505, 406] on div "[PERSON_NAME] Crew Member at Avalon Foods LLC Add a tag Application Messages Fe…" at bounding box center [636, 306] width 1273 height 613
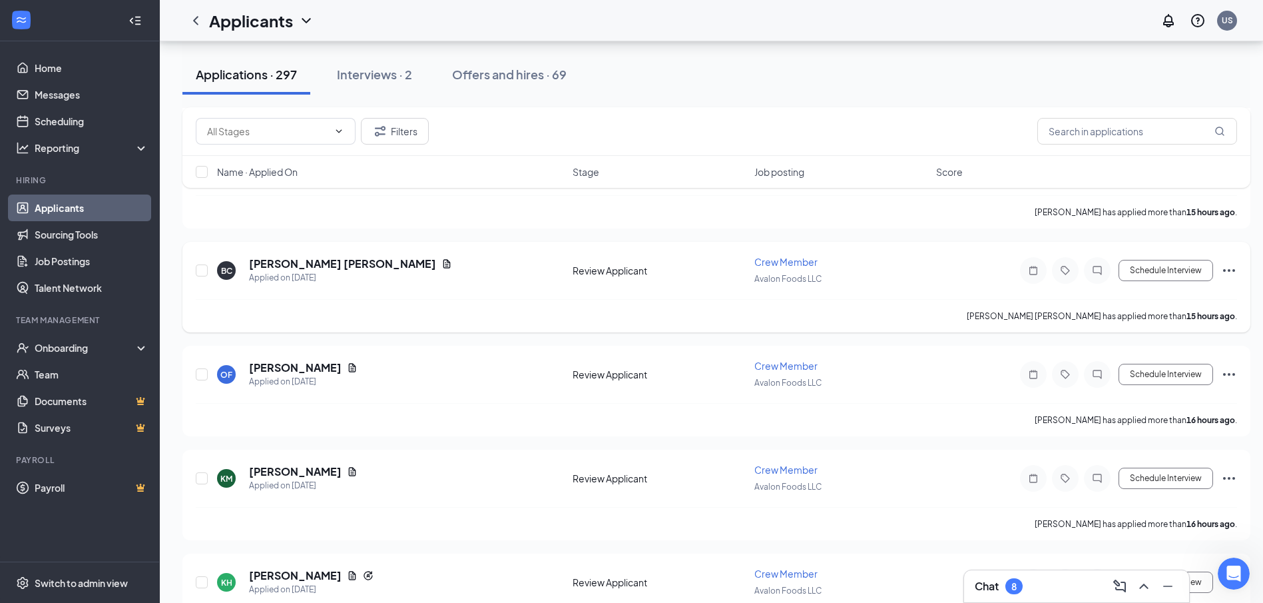
click at [1226, 266] on icon "Ellipses" at bounding box center [1229, 270] width 16 height 16
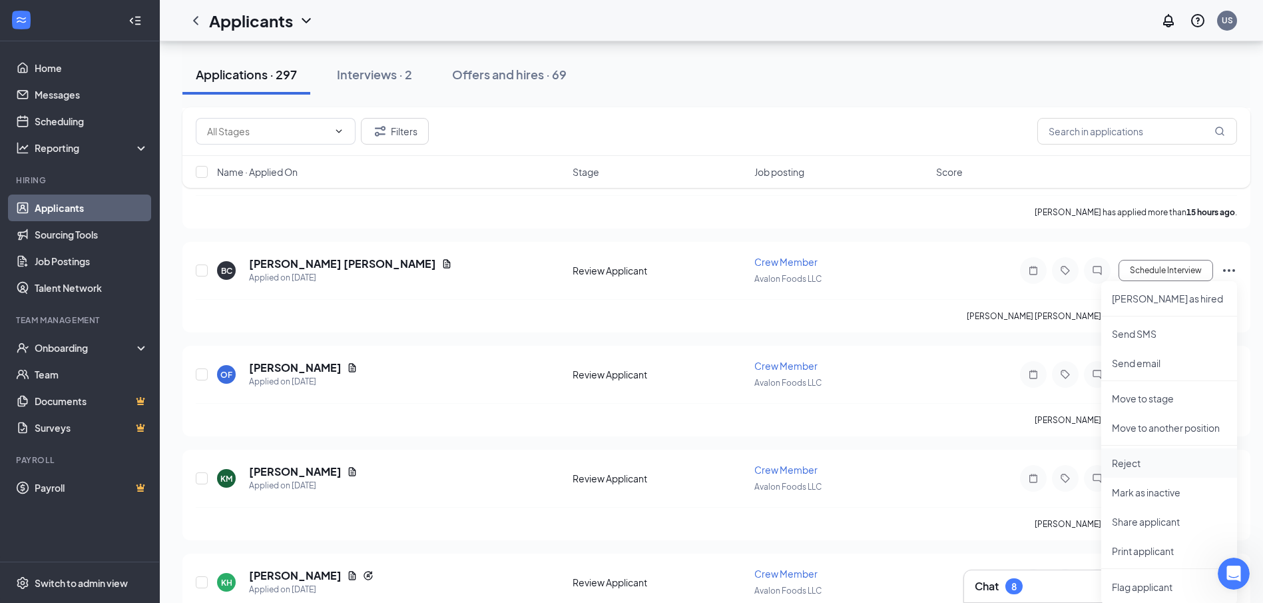
click at [1126, 464] on p "Reject" at bounding box center [1169, 462] width 115 height 13
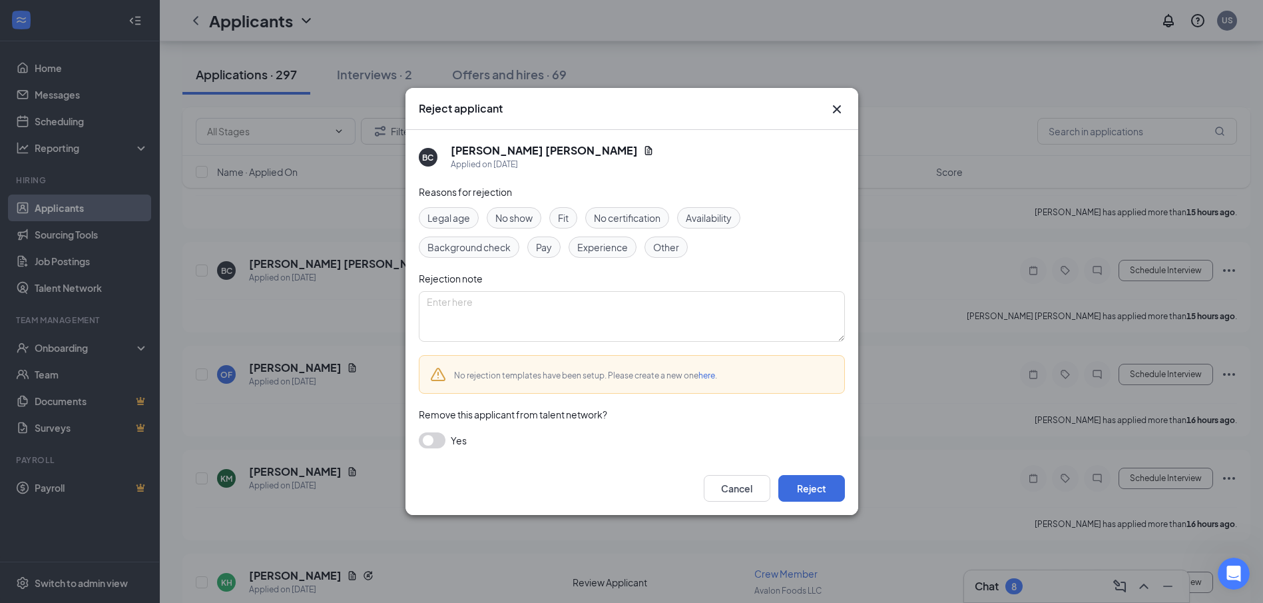
click at [719, 222] on span "Availability" at bounding box center [709, 217] width 46 height 15
click at [810, 488] on button "Reject" at bounding box center [812, 488] width 67 height 27
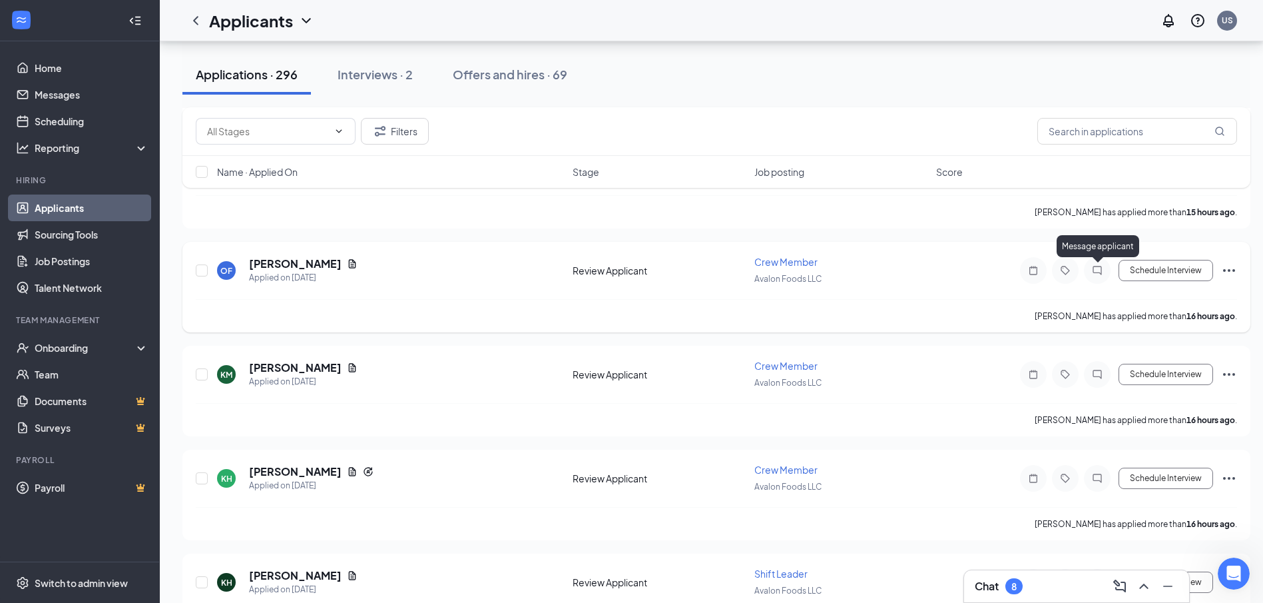
click at [1094, 270] on icon "ChatInactive" at bounding box center [1098, 270] width 16 height 11
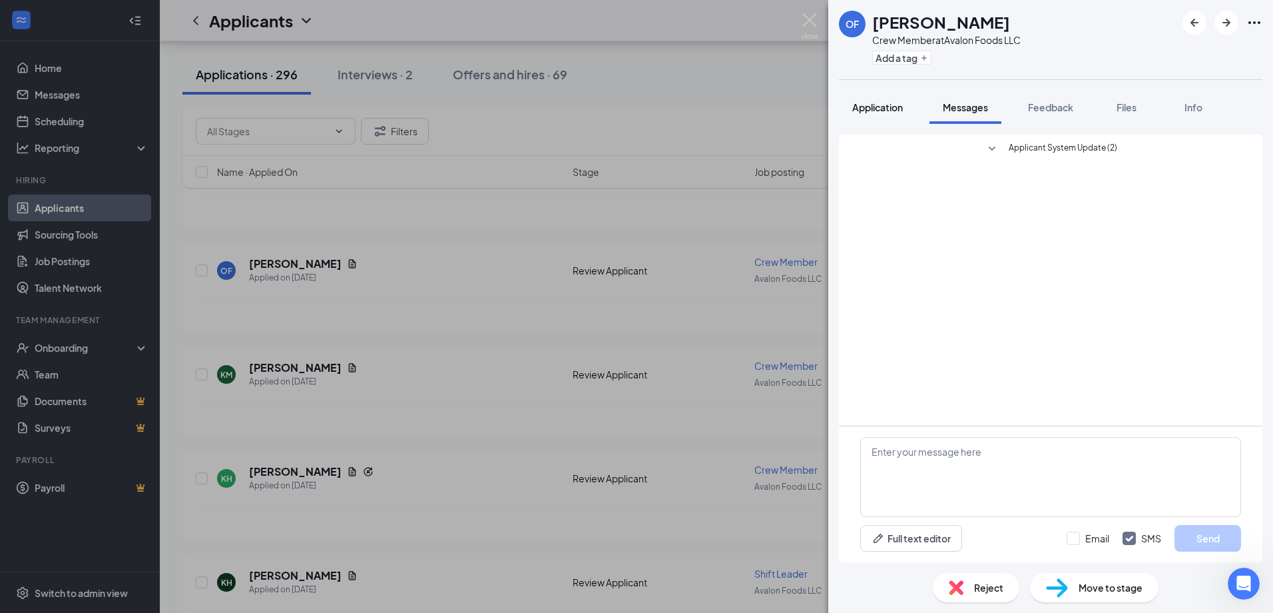
click at [882, 109] on span "Application" at bounding box center [877, 107] width 51 height 12
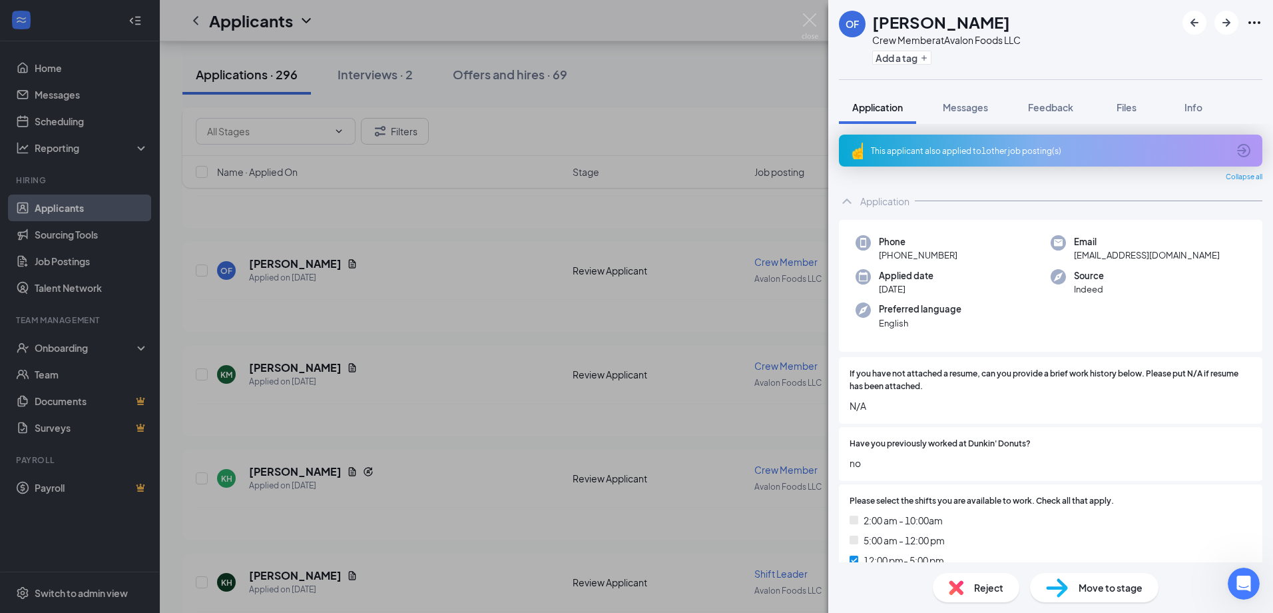
drag, startPoint x: 1117, startPoint y: 531, endPoint x: 1108, endPoint y: 536, distance: 10.2
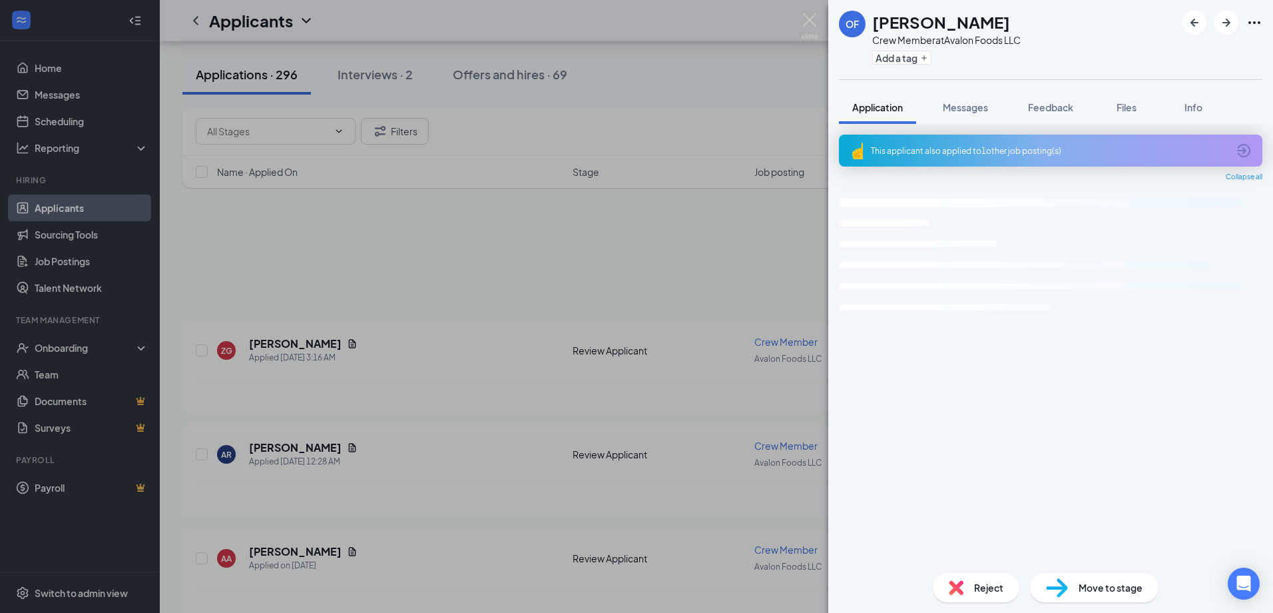
click at [569, 349] on div "OF [PERSON_NAME] Crew Member at Avalon Foods LLC Add a tag Application Messages…" at bounding box center [636, 306] width 1273 height 613
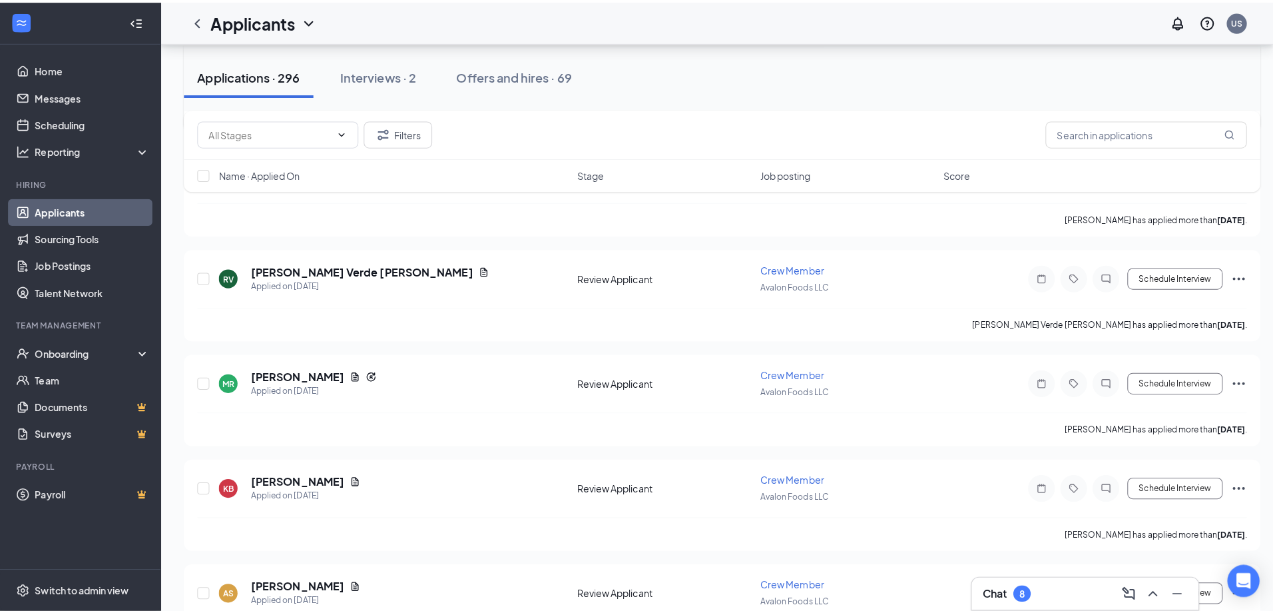
scroll to position [2062, 0]
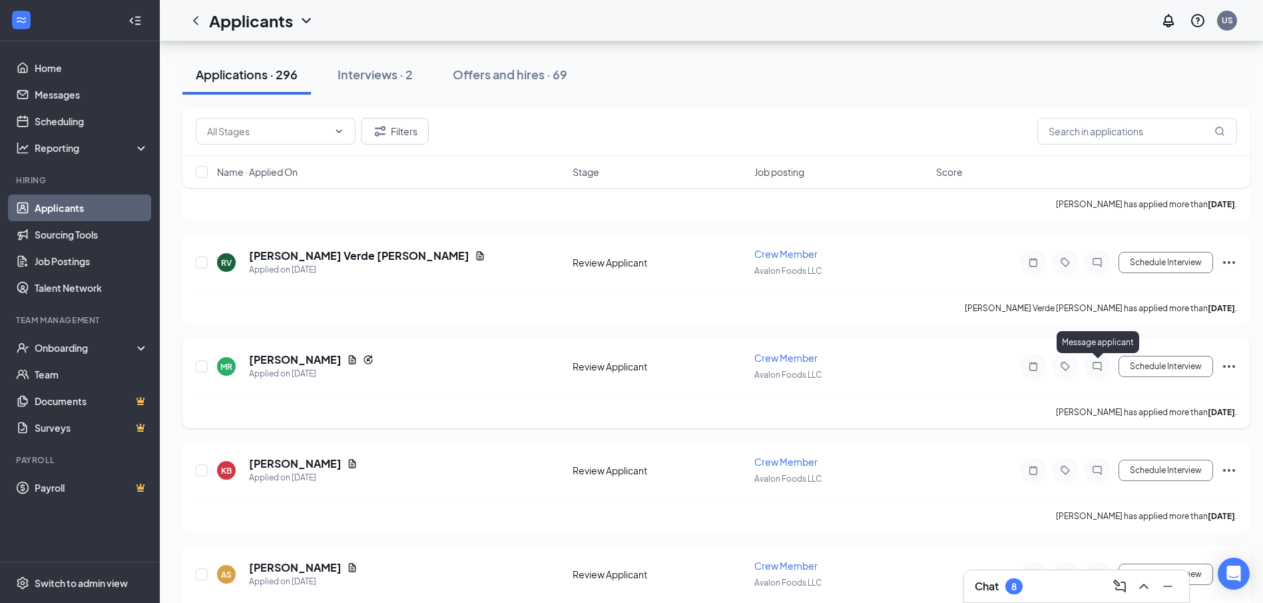
click at [1096, 366] on icon "ChatInactive" at bounding box center [1098, 366] width 16 height 11
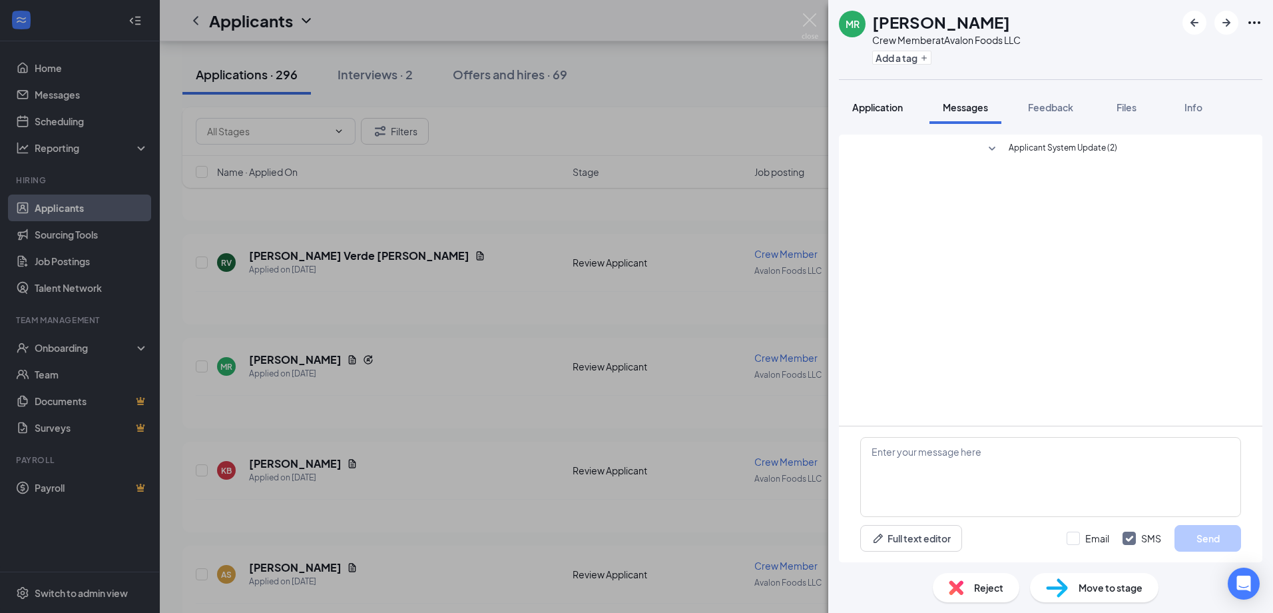
click at [868, 110] on span "Application" at bounding box center [877, 107] width 51 height 12
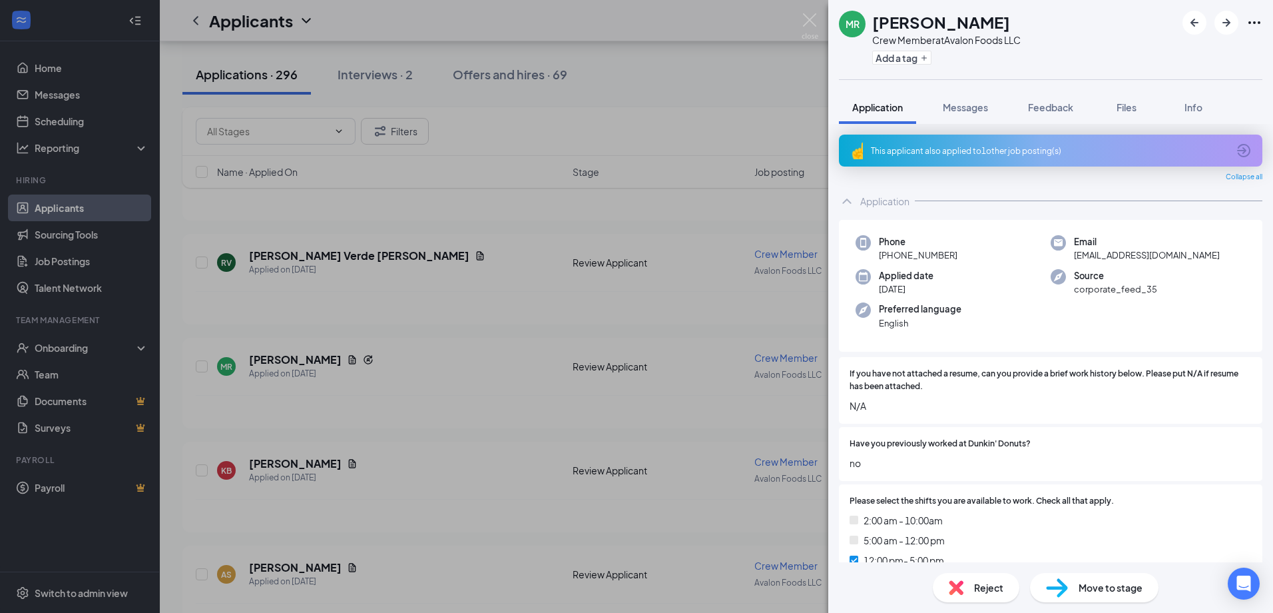
click at [597, 379] on div "MR Monserrat Reina Crew Member at Avalon Foods LLC Add a tag Application Messag…" at bounding box center [636, 306] width 1273 height 613
click at [597, 376] on div "MR Monserrat Reina Applied on Aug 25 Review Applicant Crew Member Avalon Foods …" at bounding box center [717, 373] width 1042 height 44
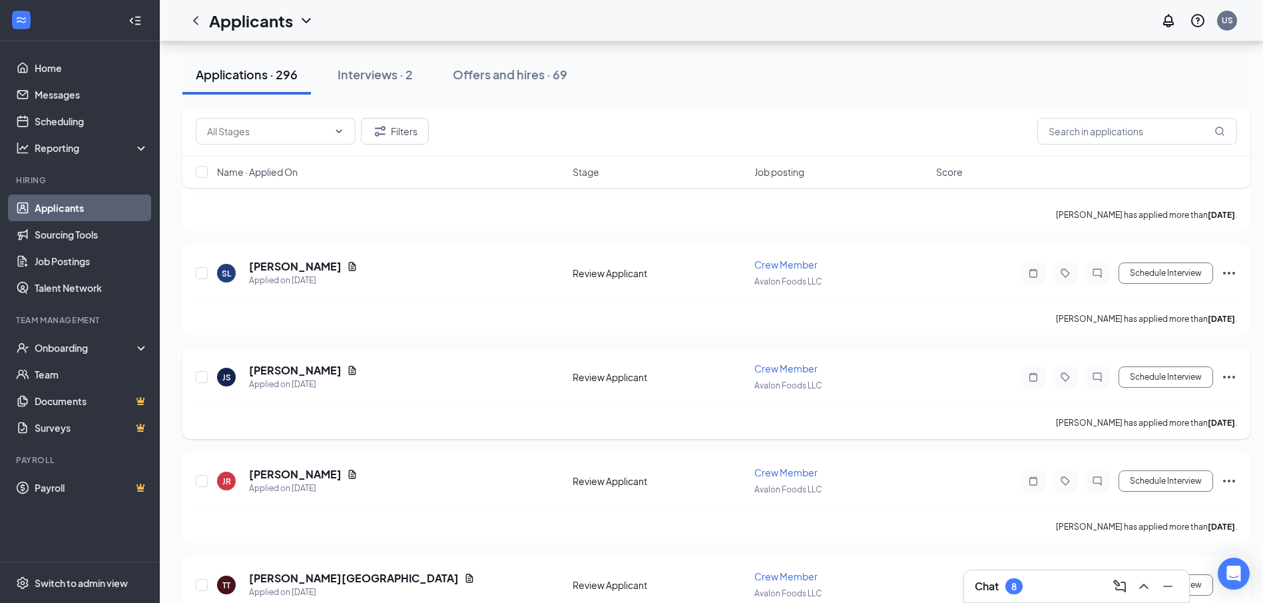
scroll to position [2861, 0]
